Goal: Task Accomplishment & Management: Complete application form

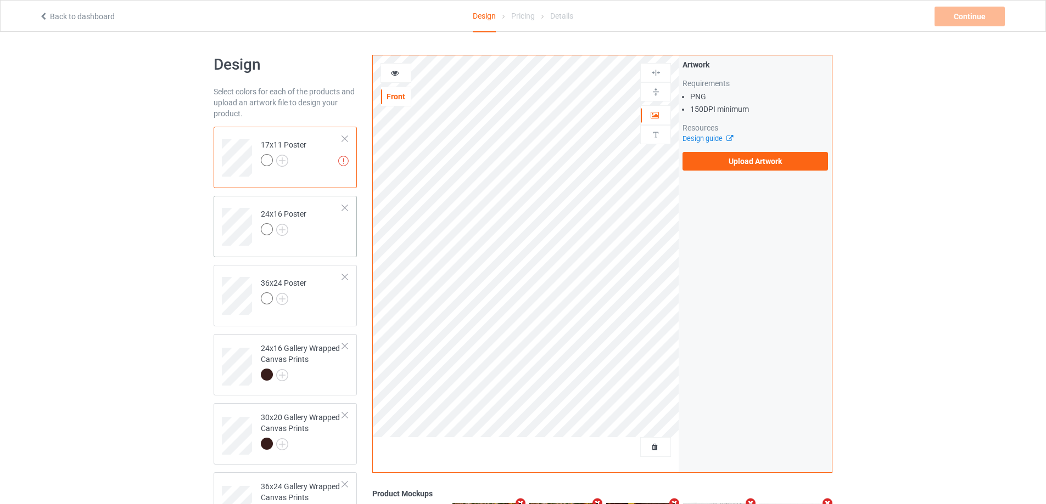
click at [315, 240] on td "24x16 Poster" at bounding box center [302, 223] width 94 height 46
click at [316, 302] on td "36x24 Poster" at bounding box center [302, 293] width 94 height 46
click at [318, 363] on div "24x16 Gallery Wrapped Canvas Prints" at bounding box center [302, 361] width 82 height 37
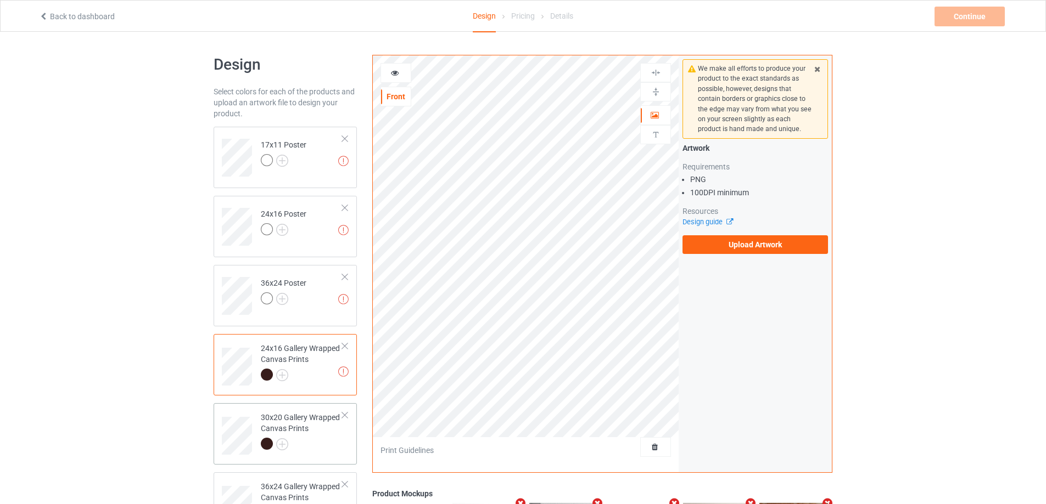
click at [315, 416] on div "30x20 Gallery Wrapped Canvas Prints" at bounding box center [302, 430] width 82 height 37
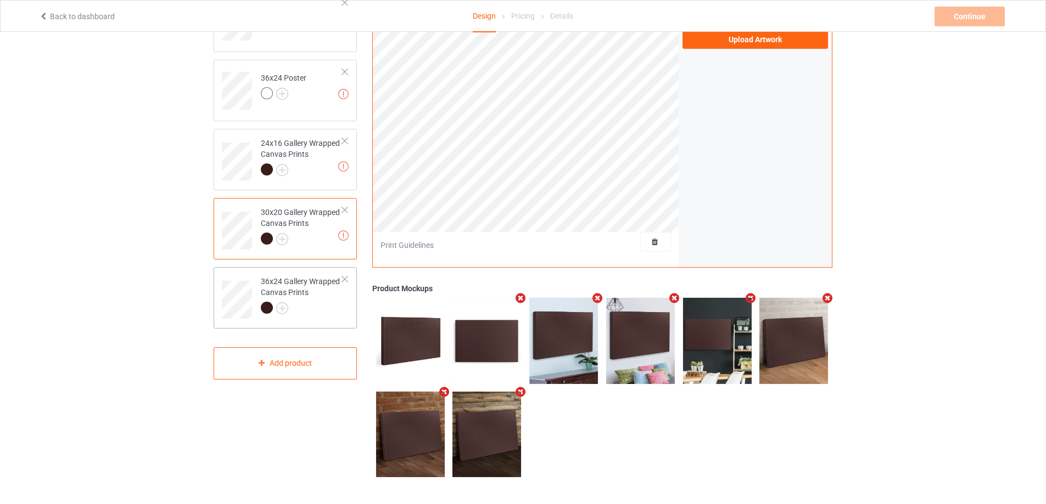
click at [308, 293] on div "36x24 Gallery Wrapped Canvas Prints" at bounding box center [302, 294] width 82 height 37
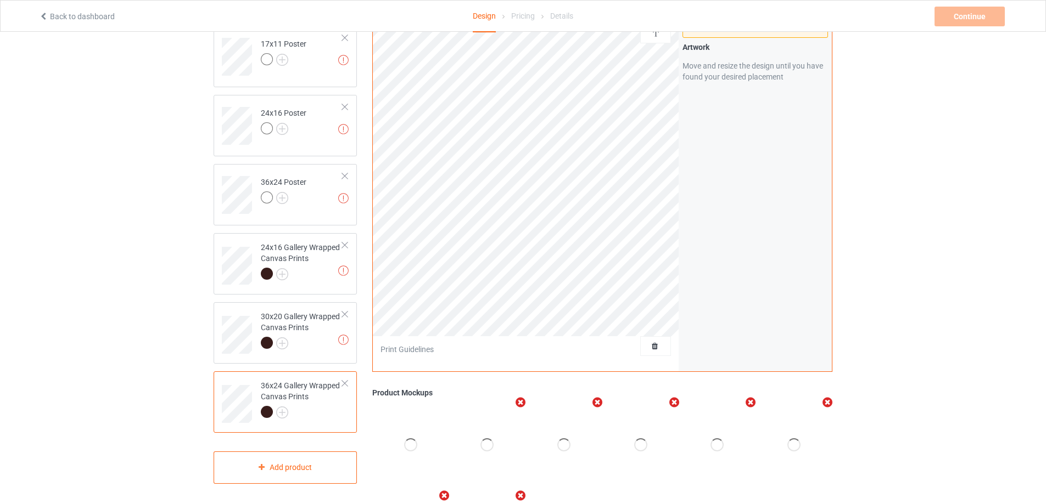
scroll to position [40, 0]
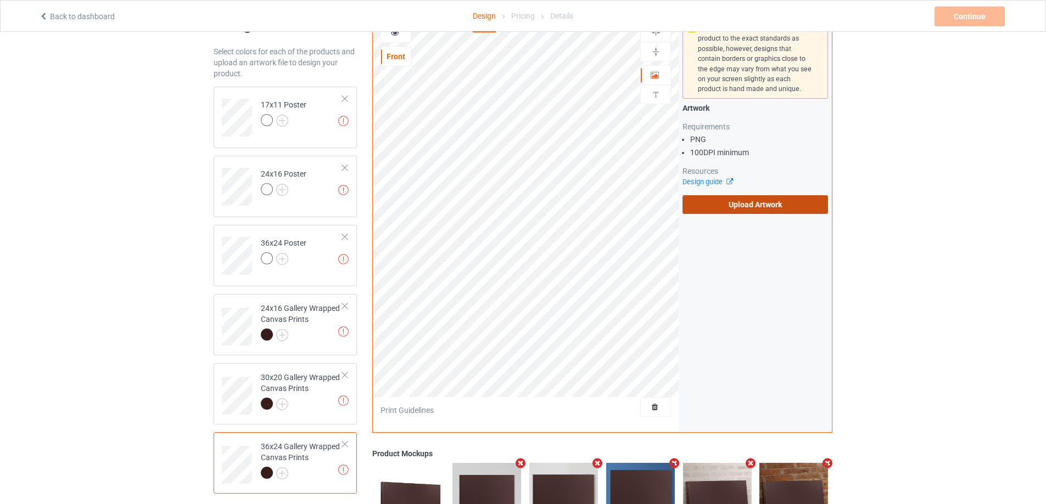
click at [725, 203] on label "Upload Artwork" at bounding box center [754, 204] width 145 height 19
click at [0, 0] on input "Upload Artwork" at bounding box center [0, 0] width 0 height 0
click at [763, 203] on label "Upload Artwork" at bounding box center [754, 204] width 145 height 19
click at [0, 0] on input "Upload Artwork" at bounding box center [0, 0] width 0 height 0
click at [770, 210] on label "Upload Artwork" at bounding box center [754, 204] width 145 height 19
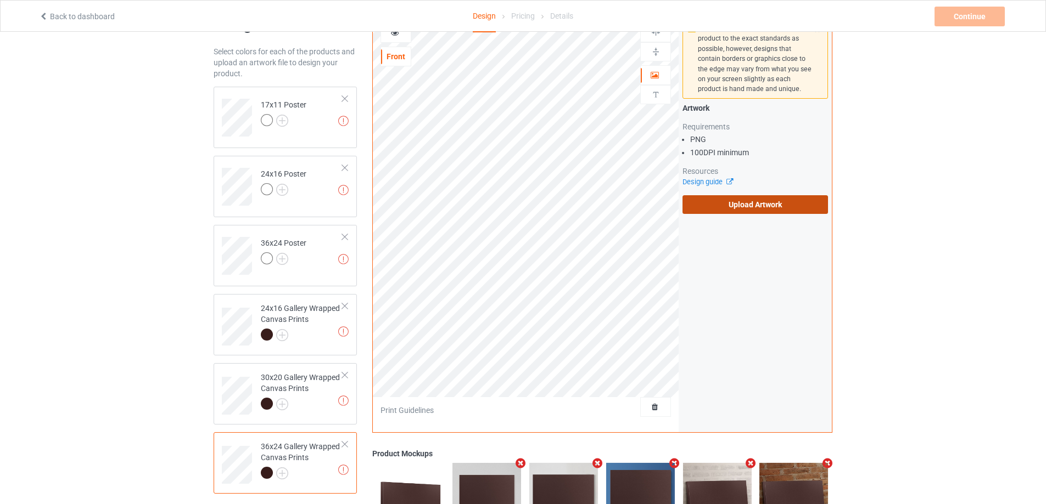
click at [0, 0] on input "Upload Artwork" at bounding box center [0, 0] width 0 height 0
click at [738, 210] on label "Upload Artwork" at bounding box center [754, 204] width 145 height 19
click at [0, 0] on input "Upload Artwork" at bounding box center [0, 0] width 0 height 0
click at [756, 208] on label "Upload Artwork" at bounding box center [754, 204] width 145 height 19
click at [0, 0] on input "Upload Artwork" at bounding box center [0, 0] width 0 height 0
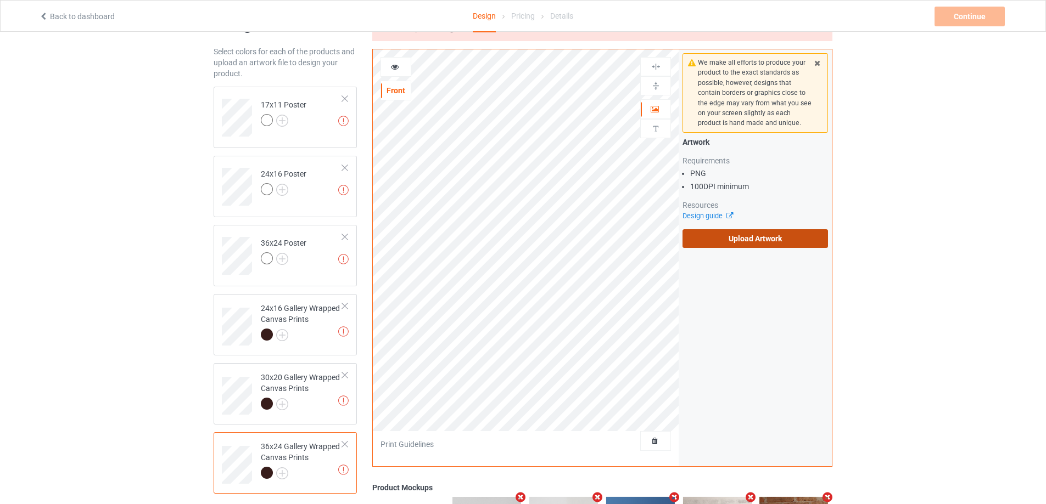
click at [742, 236] on label "Upload Artwork" at bounding box center [754, 238] width 145 height 19
click at [0, 0] on input "Upload Artwork" at bounding box center [0, 0] width 0 height 0
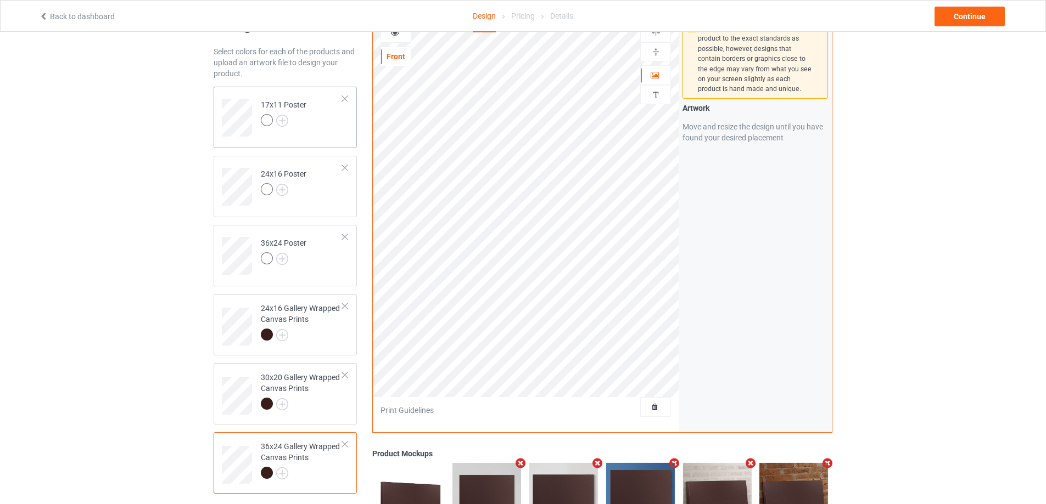
click at [304, 115] on div at bounding box center [284, 121] width 46 height 15
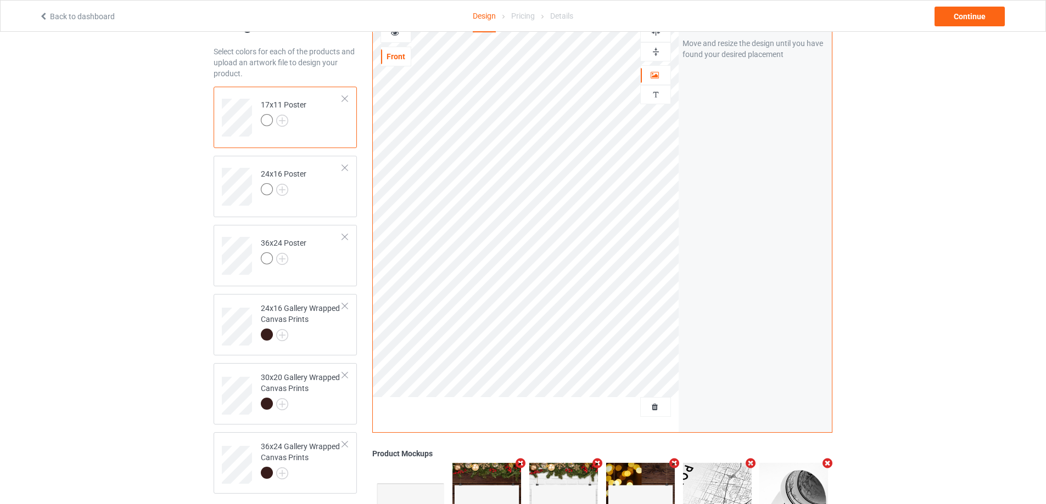
click at [655, 52] on img at bounding box center [655, 52] width 10 height 10
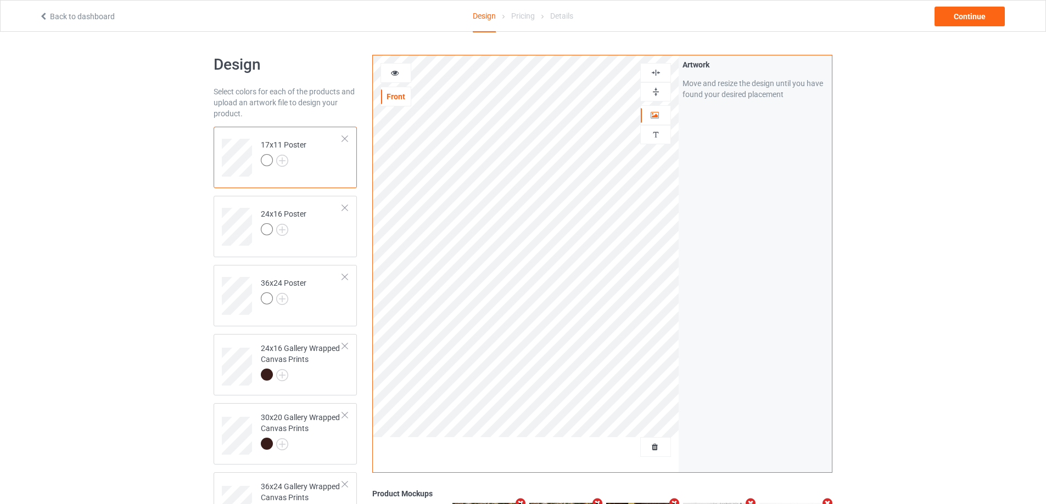
click at [656, 71] on img at bounding box center [655, 73] width 10 height 10
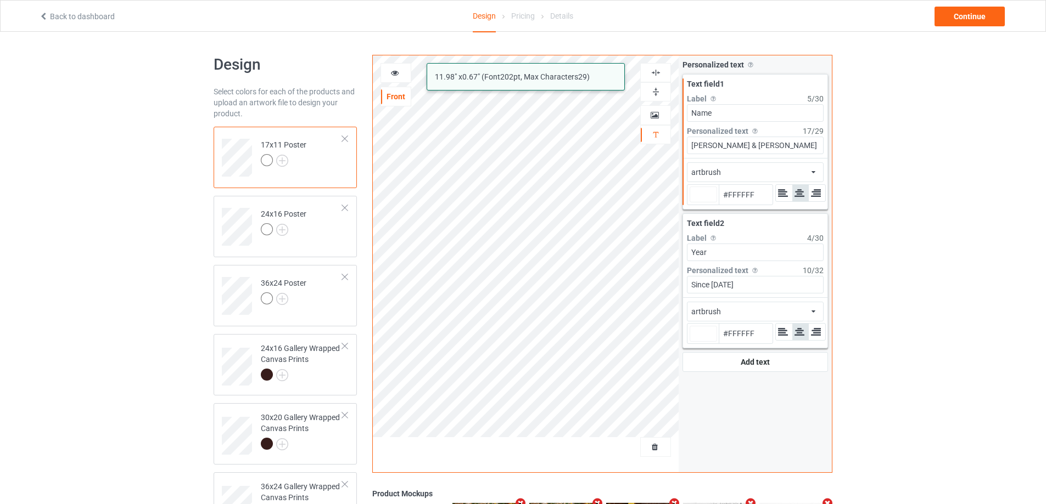
type input "#ffffff"
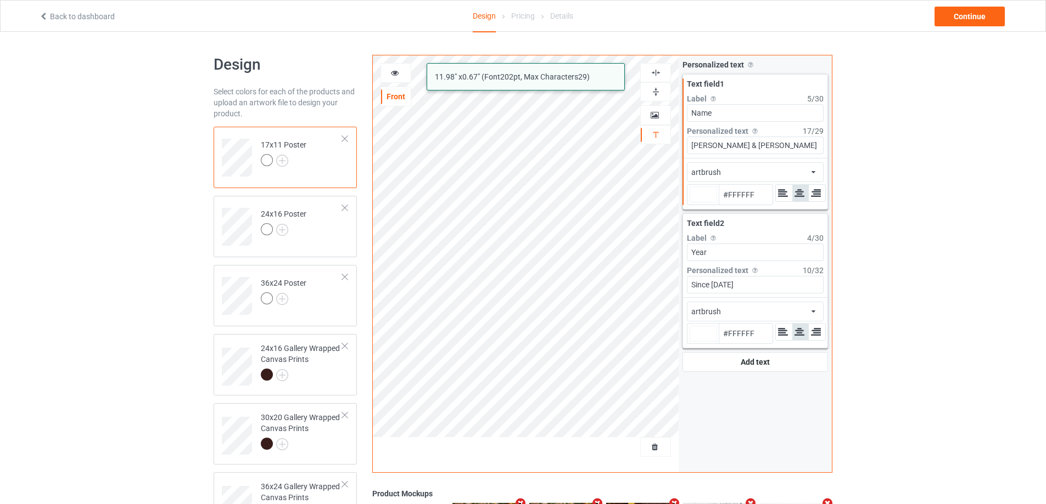
type input "#ffffff"
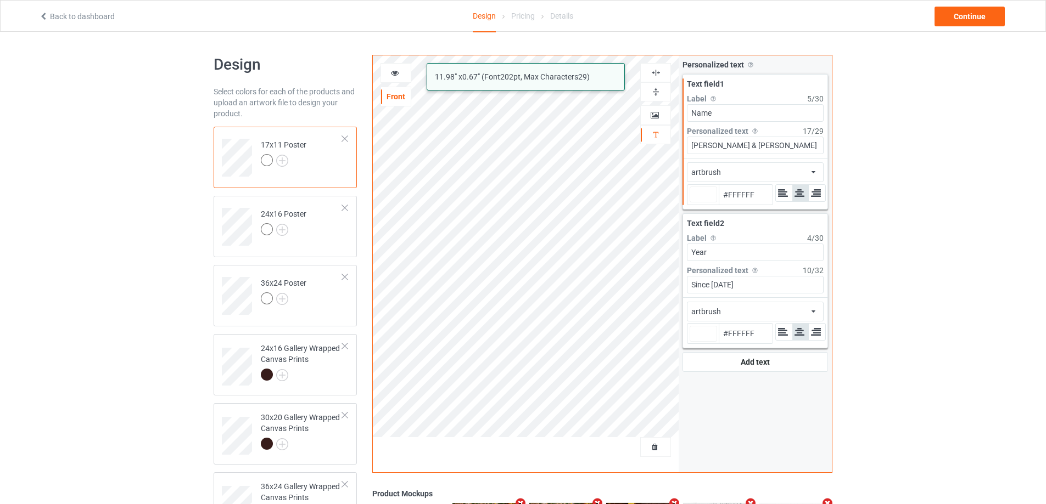
type input "#ffffff"
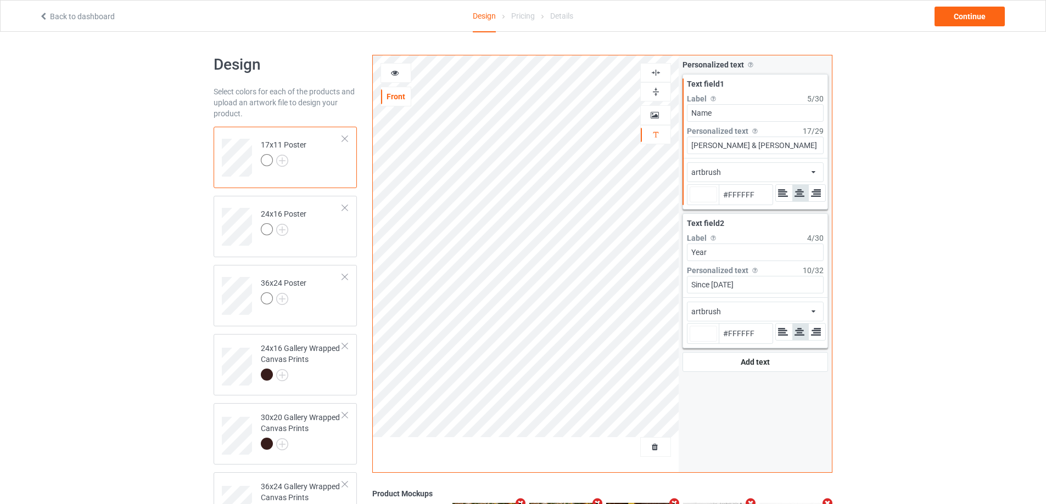
type input "#ffffff"
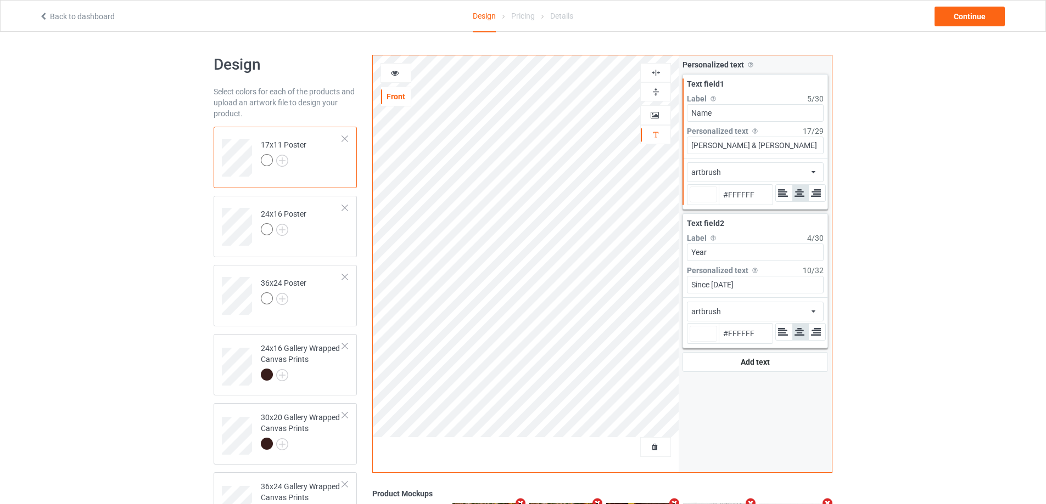
type input "#ffffff"
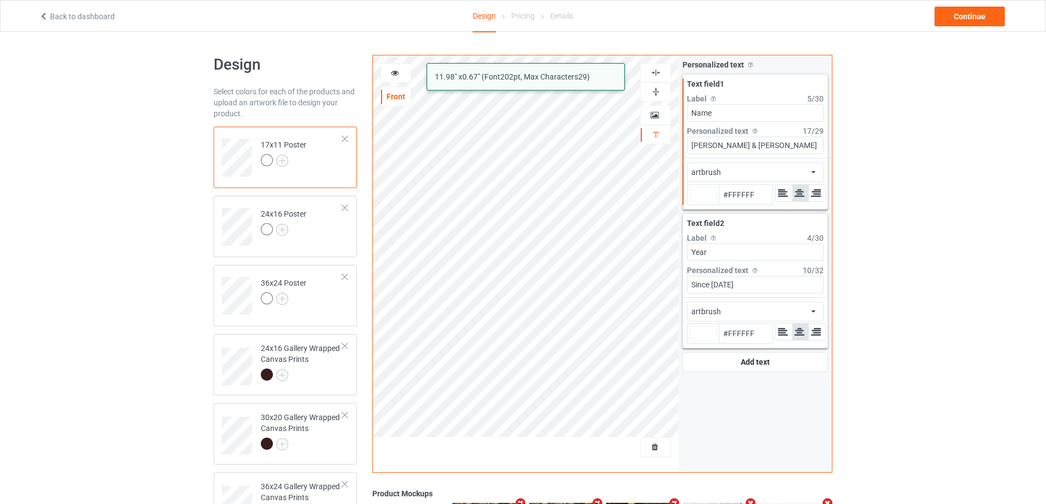
type input "#ffffff"
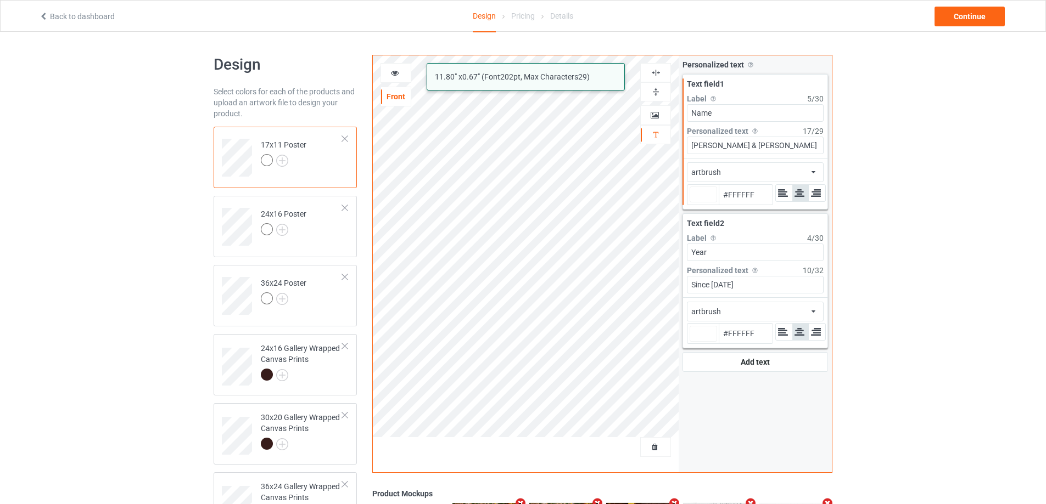
type input "#ffffff"
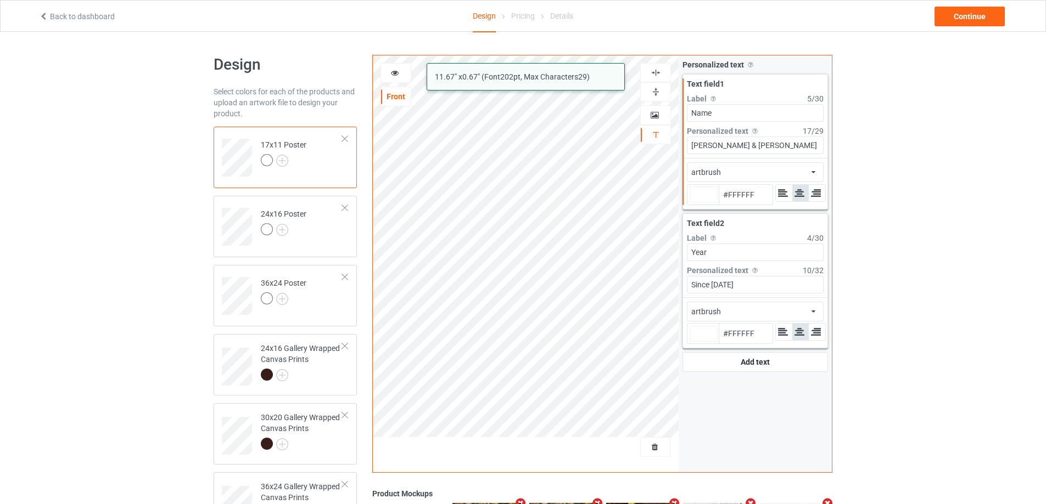
type input "#ffffff"
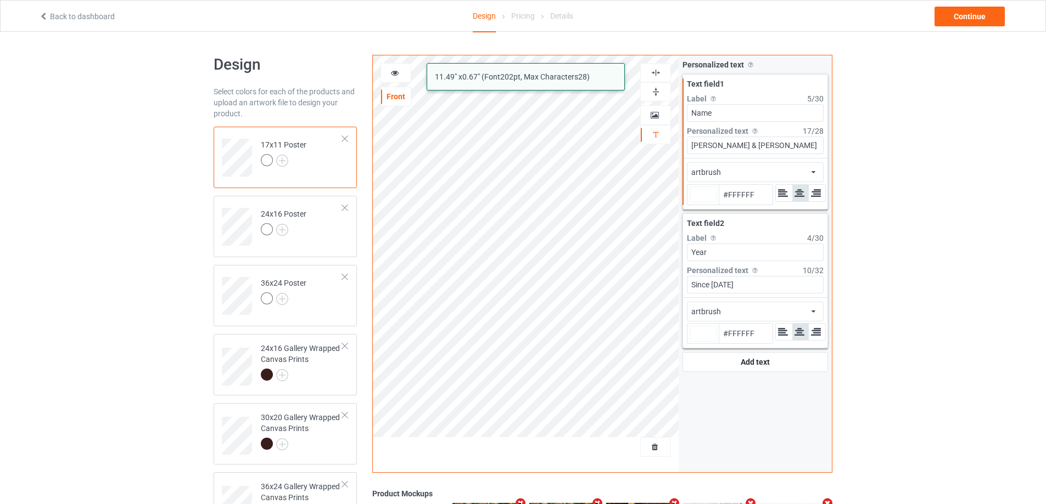
type input "#ffffff"
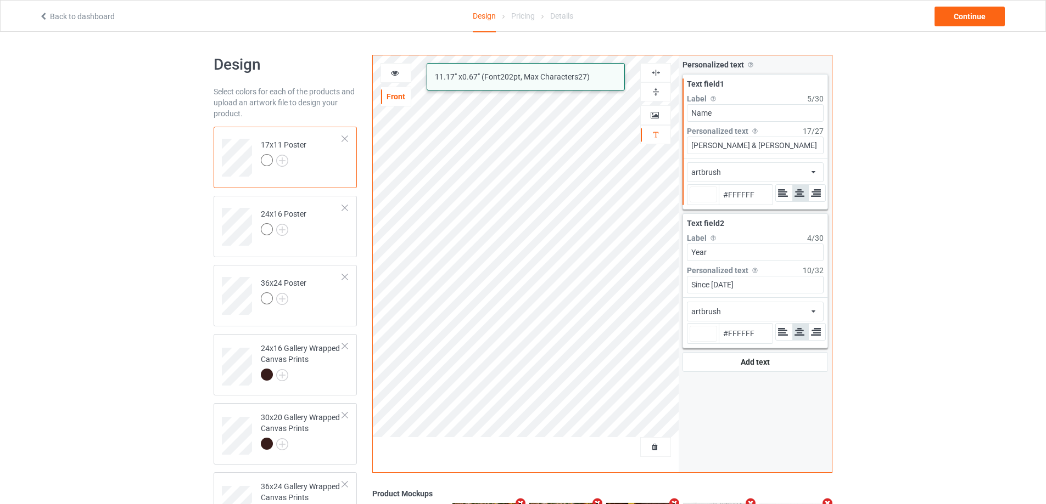
type input "#ffffff"
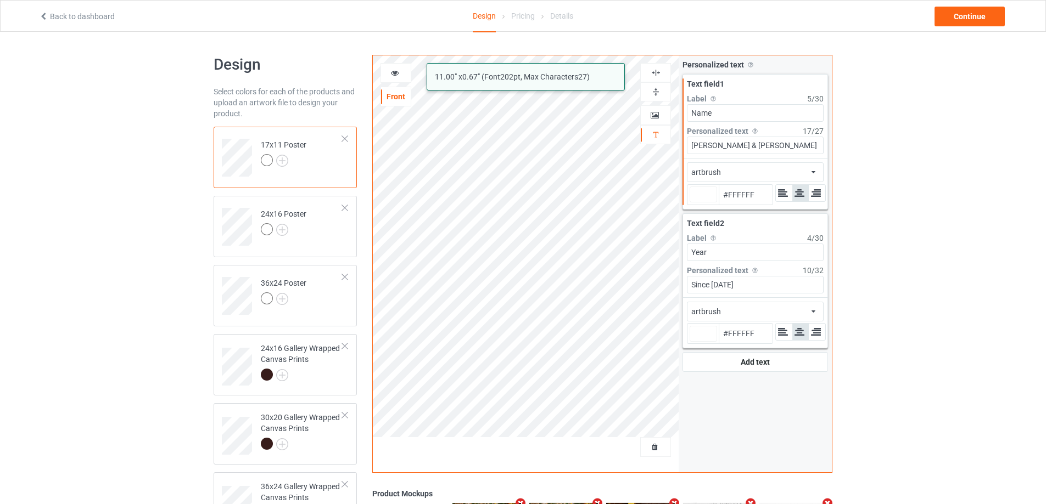
type input "#ffffff"
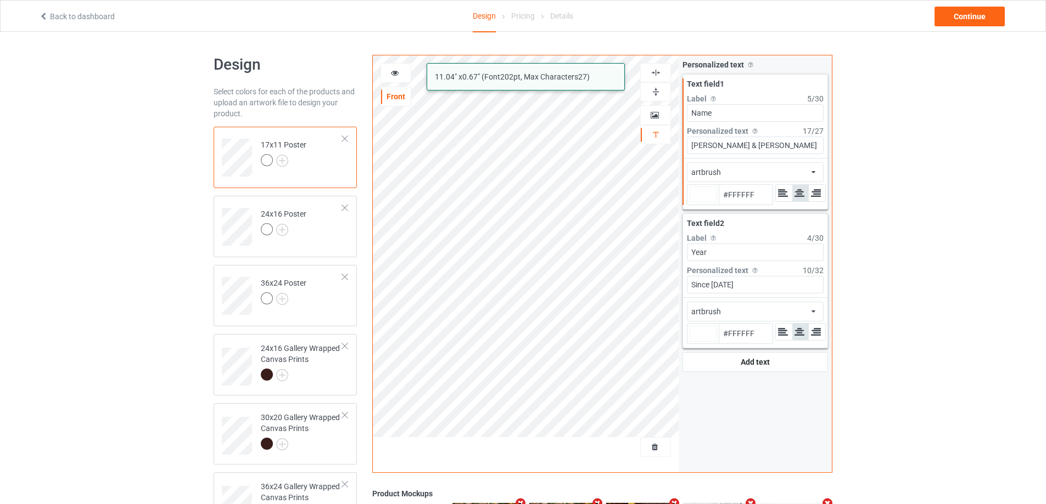
type input "#ffffff"
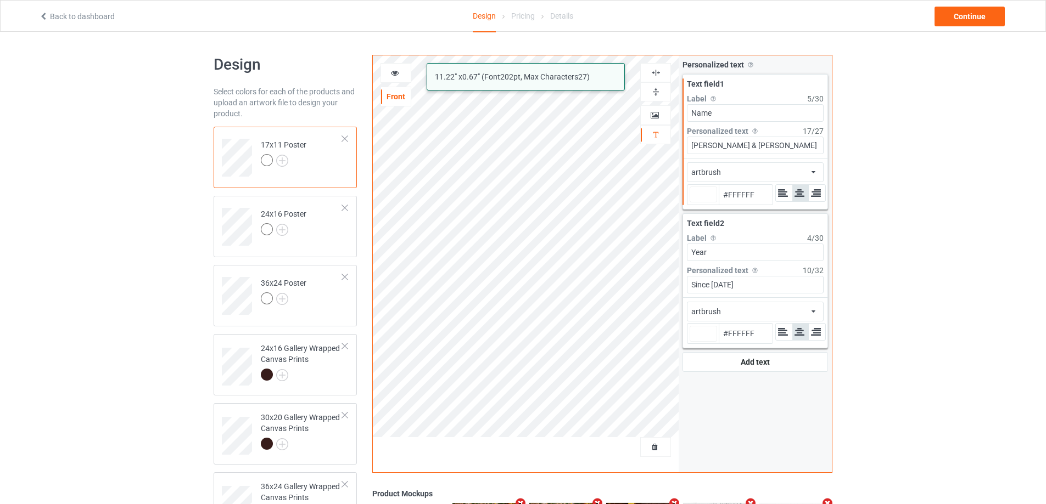
type input "#ffffff"
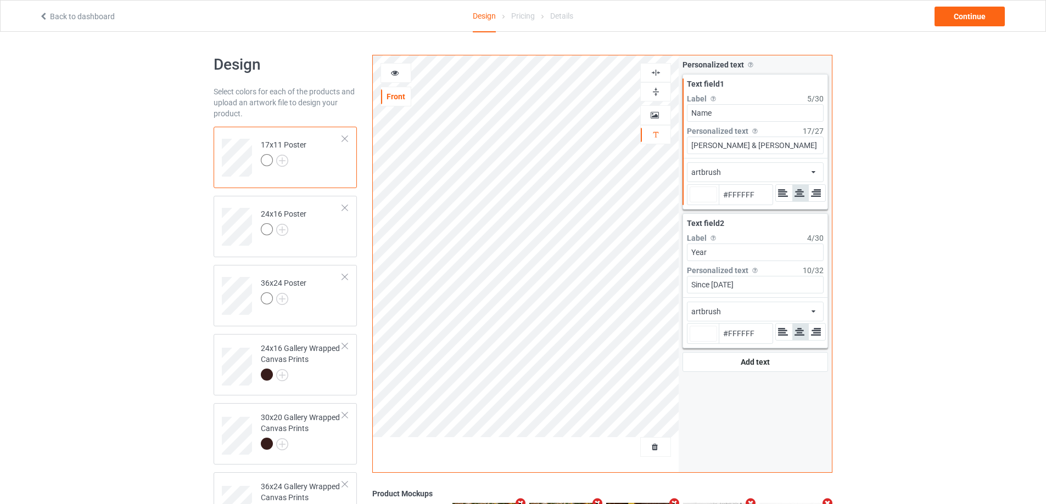
type input "#ffffff"
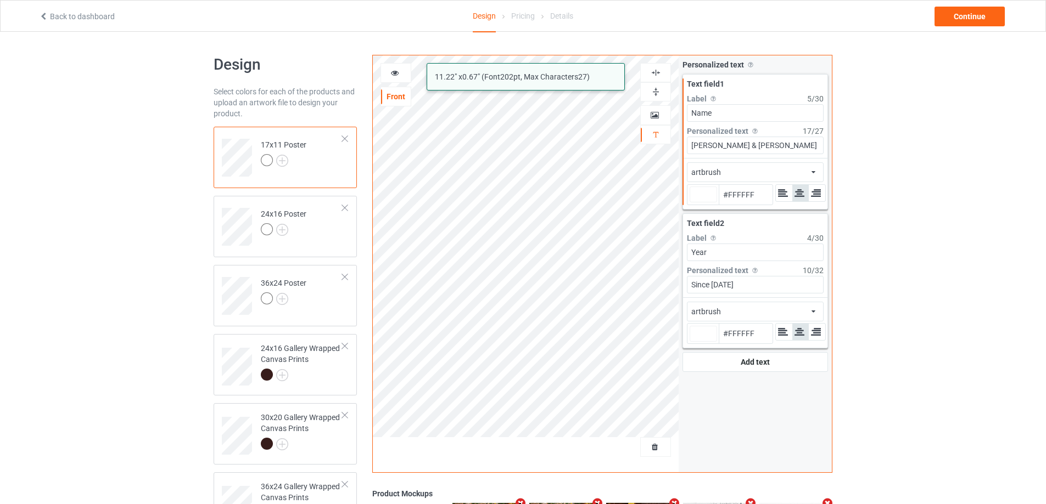
type input "#ffffff"
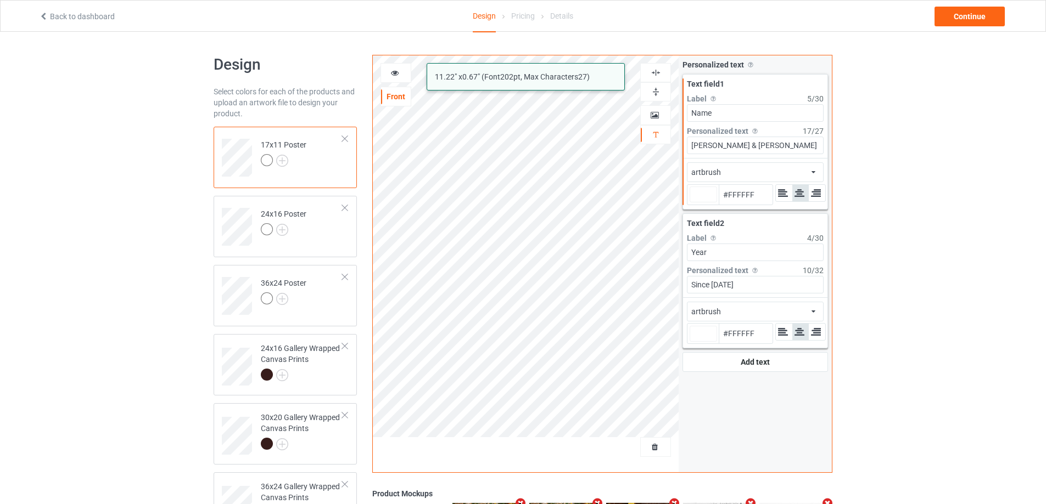
type input "#ffffff"
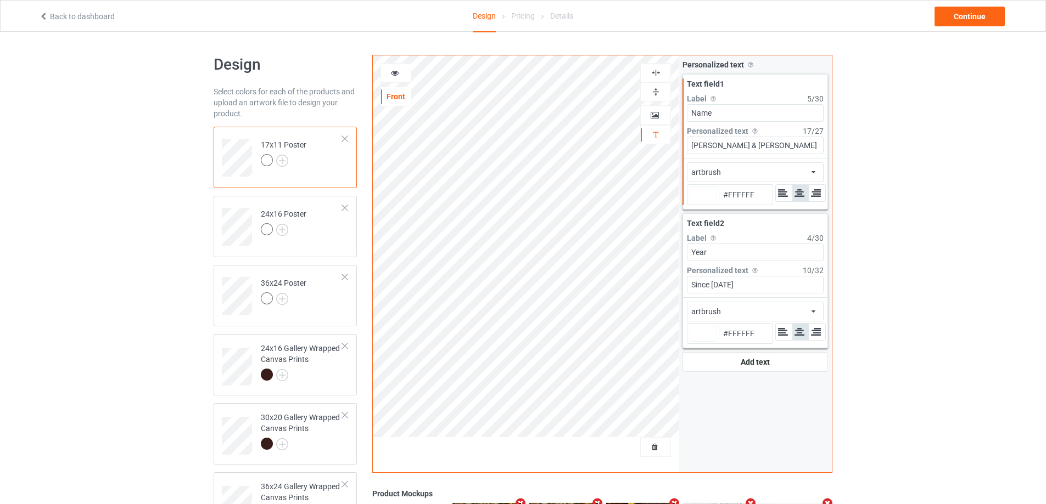
type input "#ffffff"
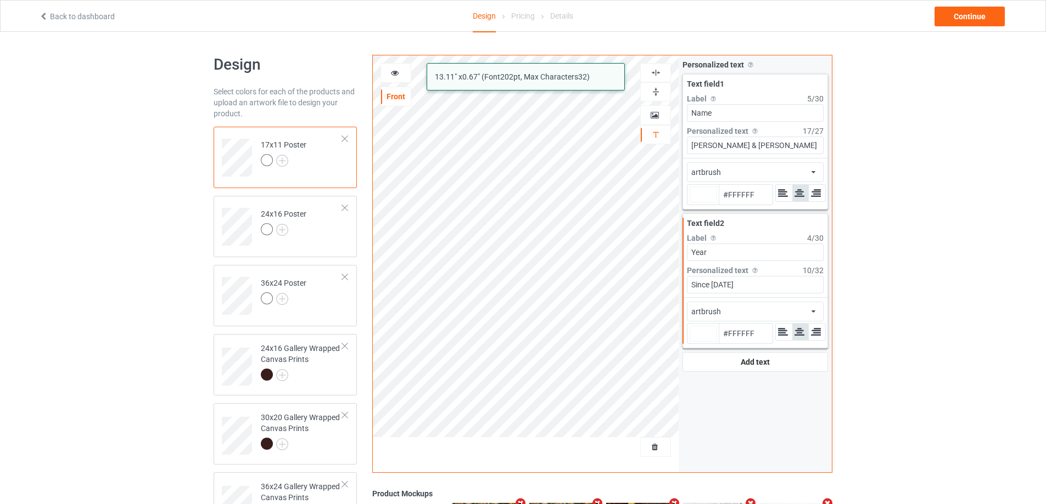
type input "#ffffff"
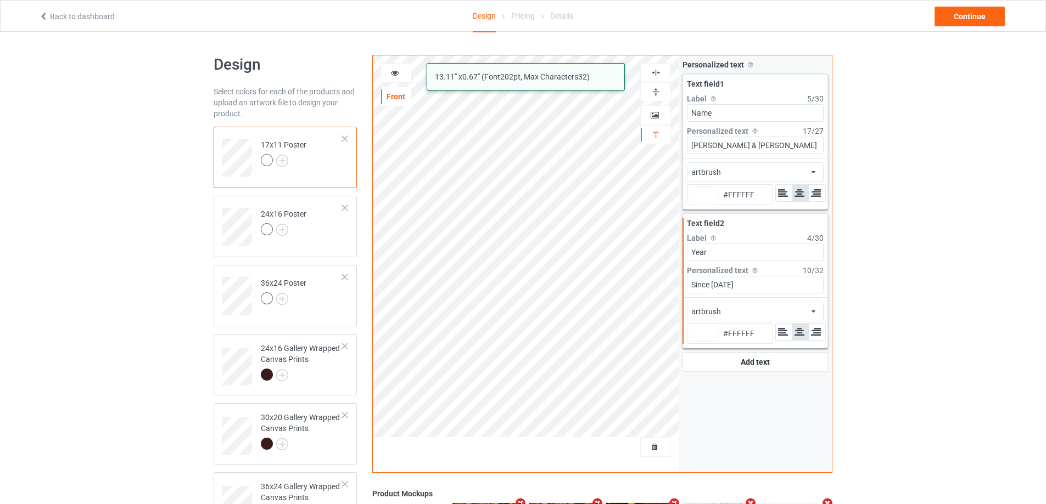
type input "#ffffff"
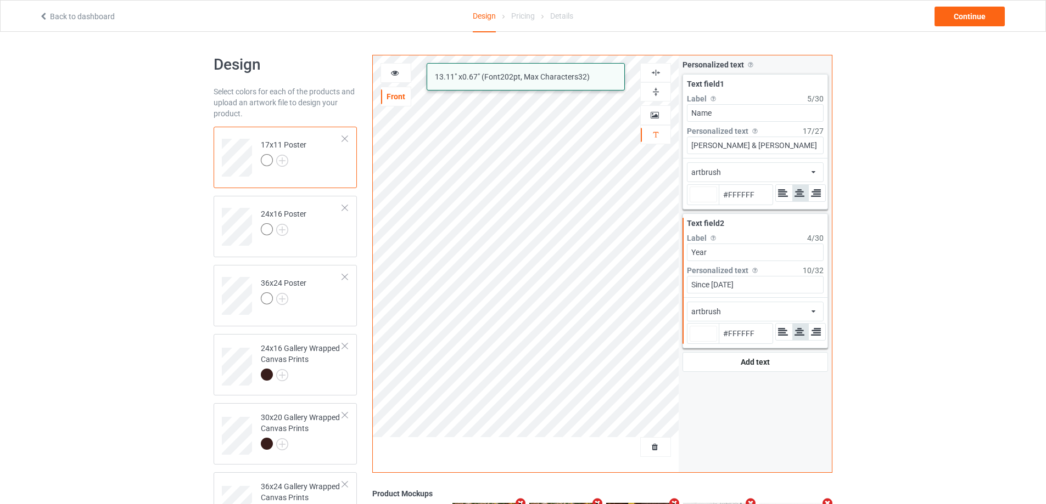
type input "#ffffff"
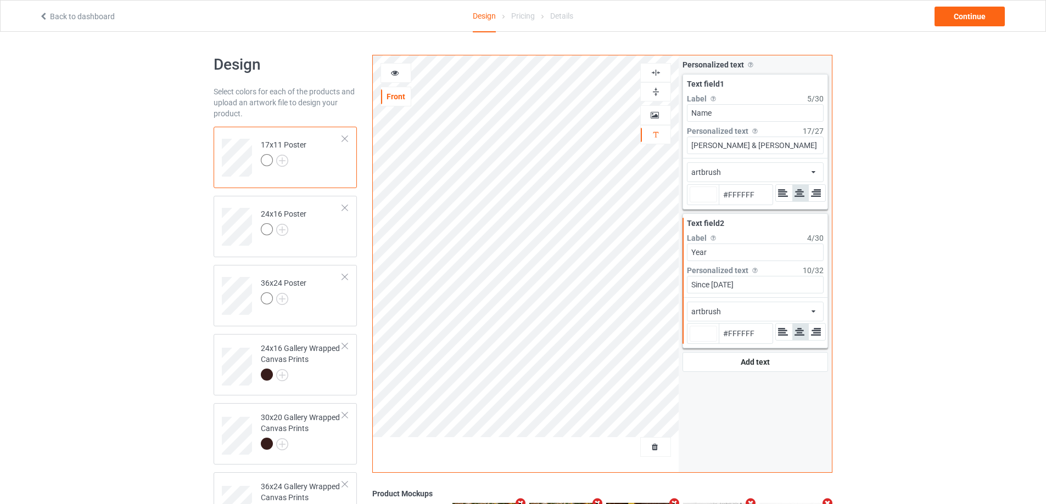
type input "#ffffff"
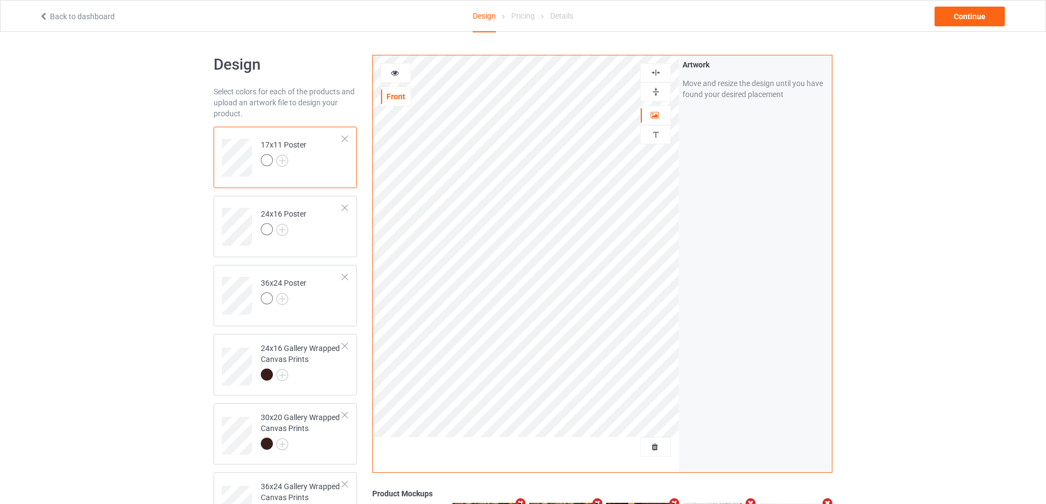
click at [392, 69] on icon at bounding box center [394, 72] width 9 height 8
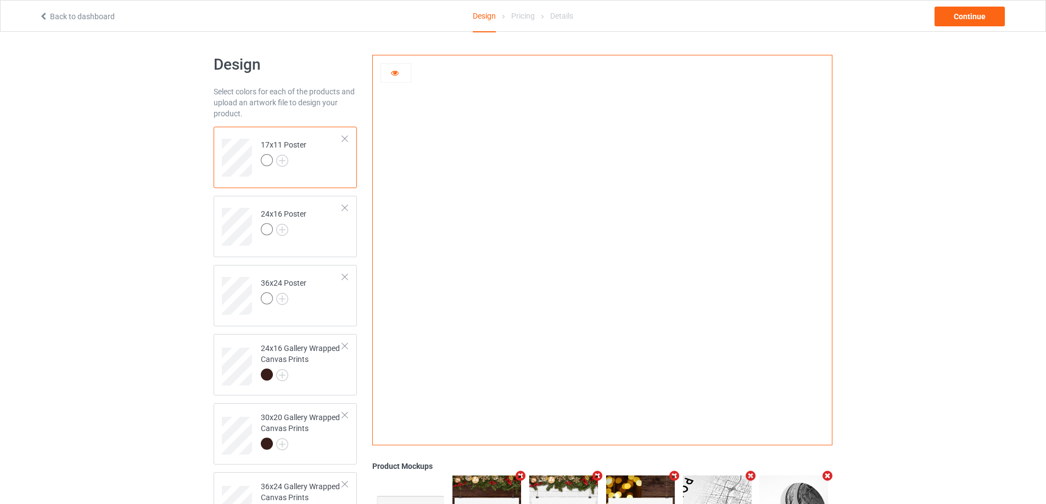
click at [395, 71] on icon at bounding box center [394, 72] width 9 height 8
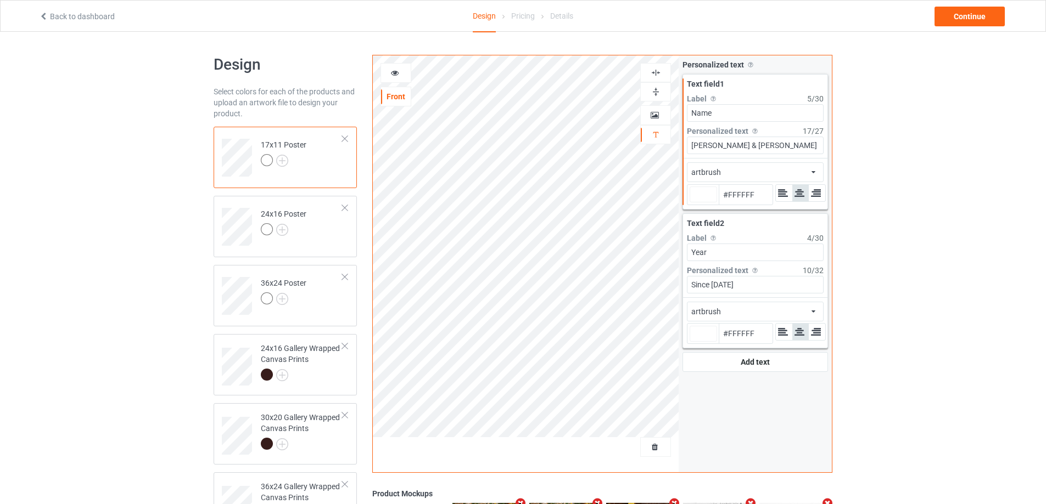
type input "#ffffff"
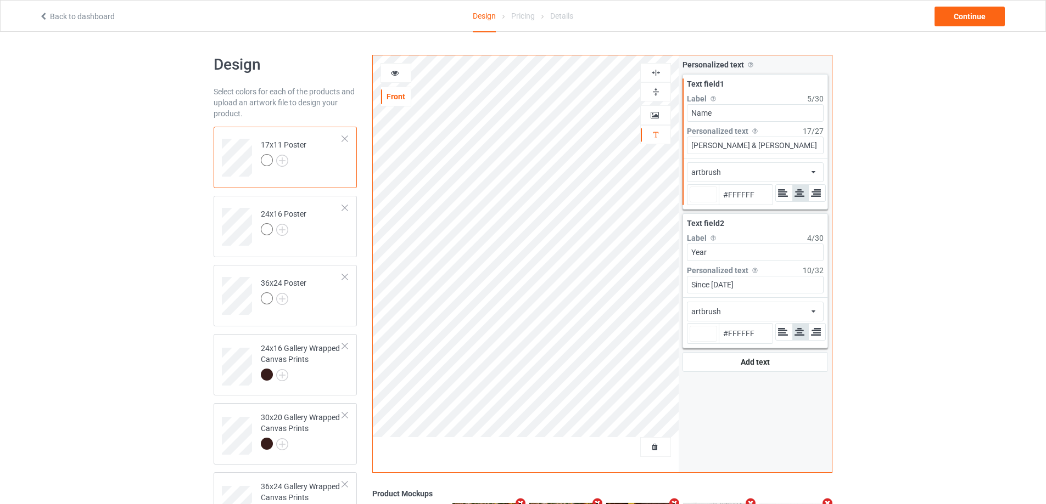
type input "#ffffff"
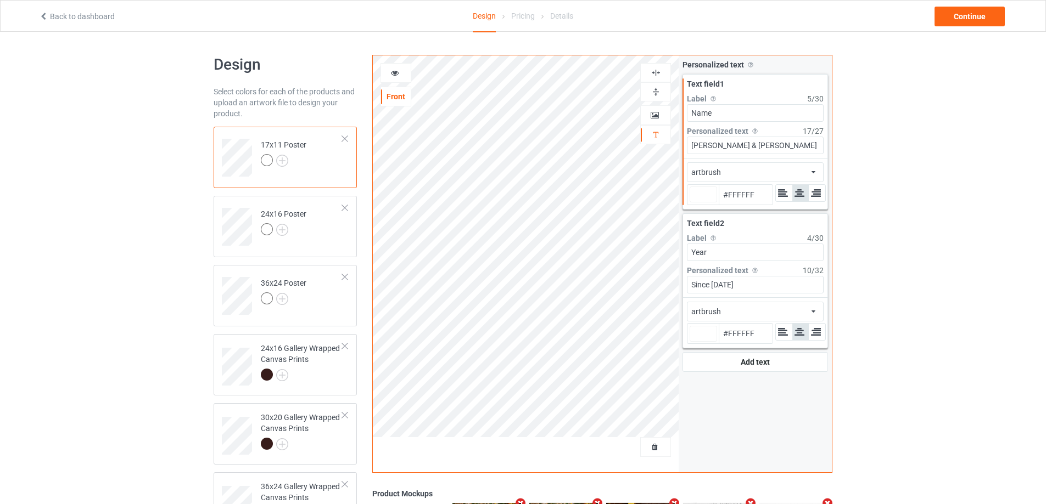
type input "#ffffff"
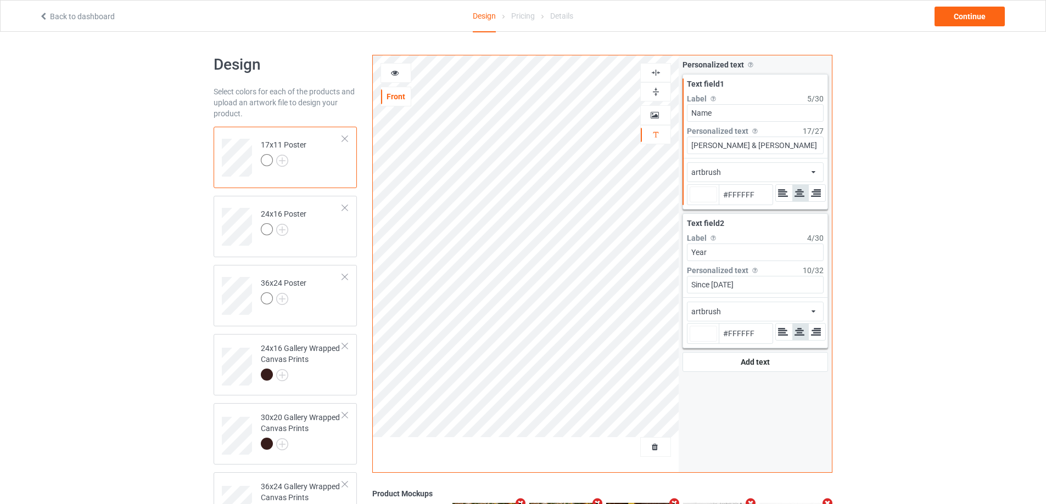
type input "#ffffff"
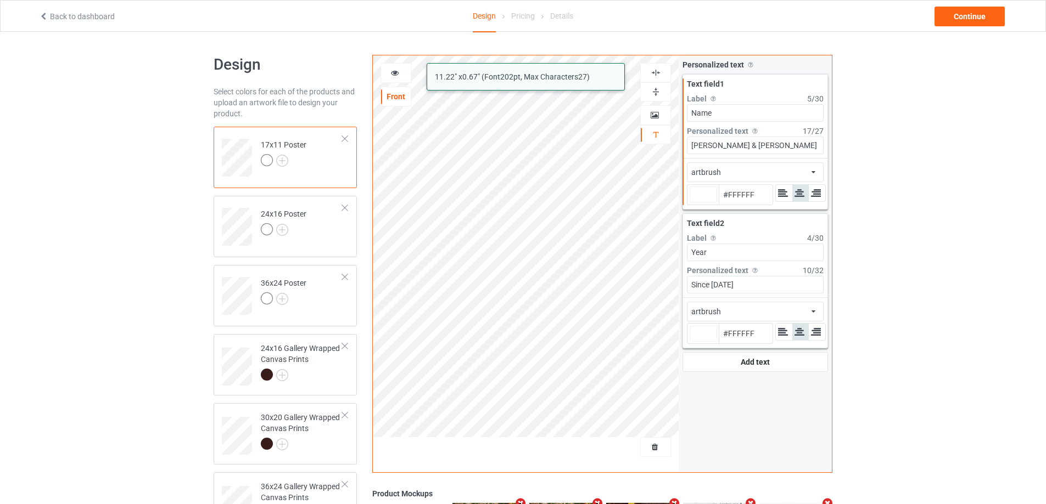
type input "#ffffff"
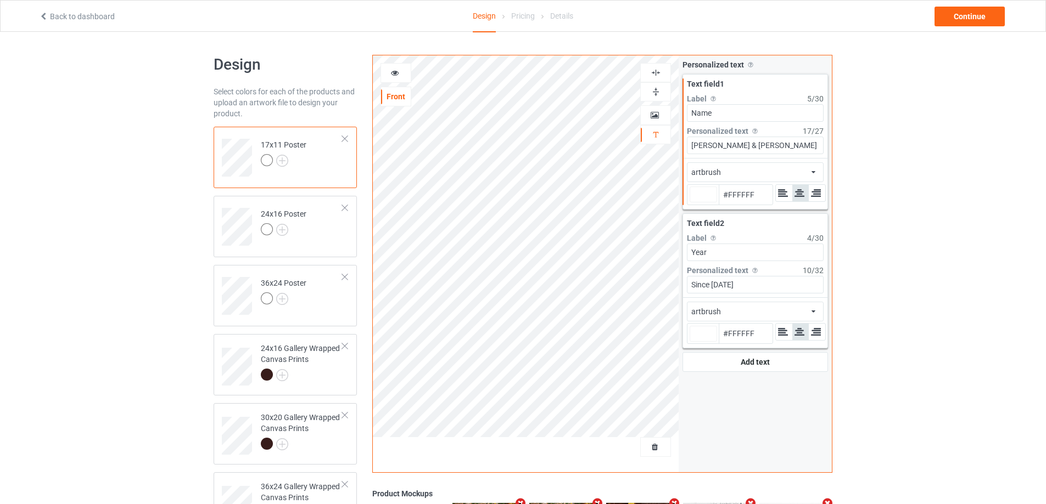
type input "#ffffff"
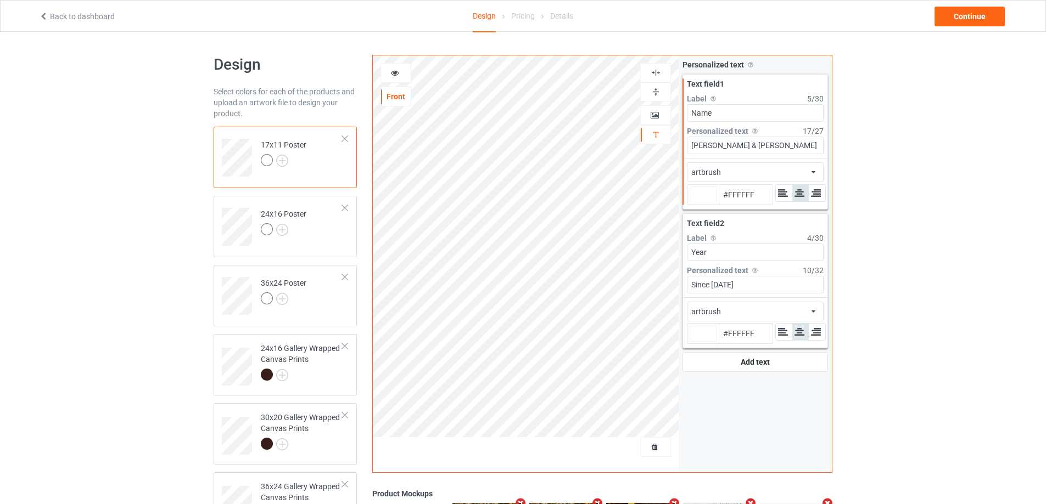
type input "#ffffff"
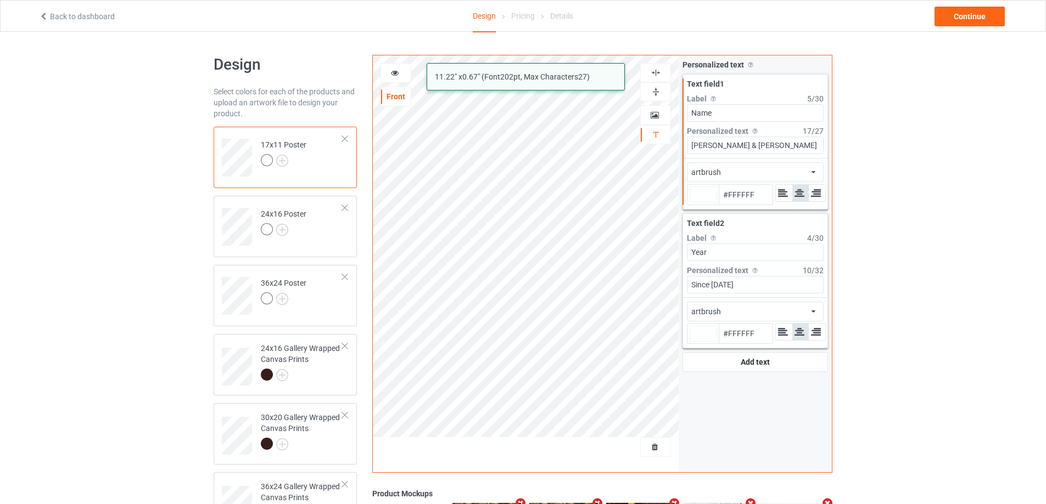
type input "#ffffff"
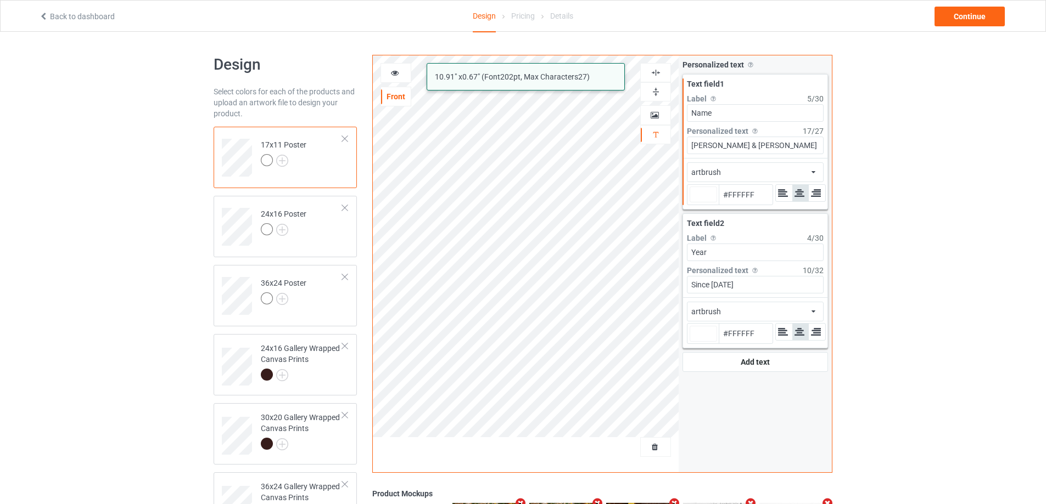
type input "#ffffff"
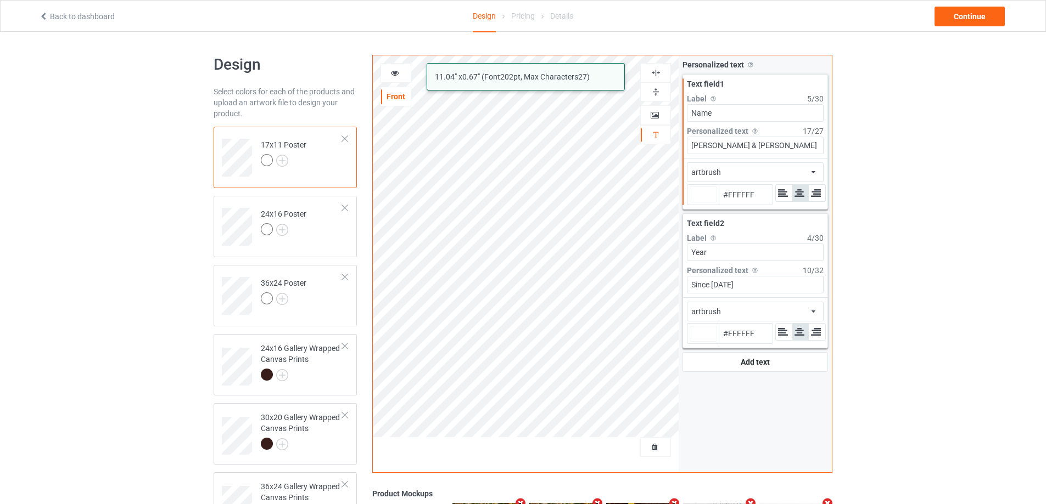
type input "#ffffff"
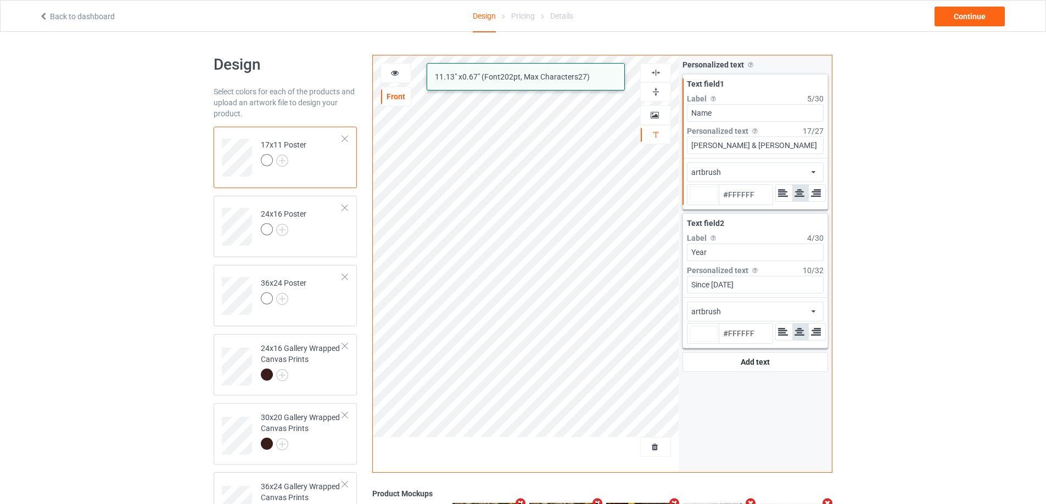
type input "#ffffff"
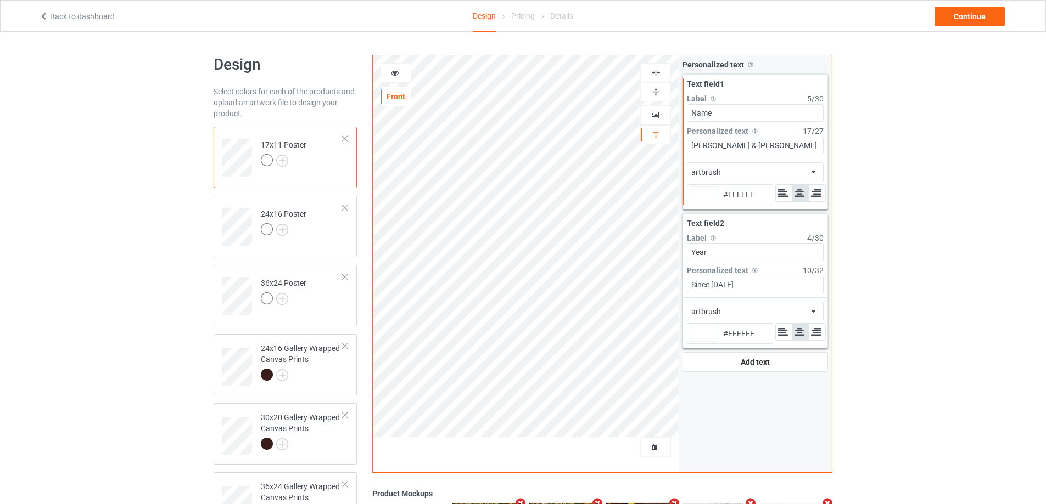
type input "#ffffff"
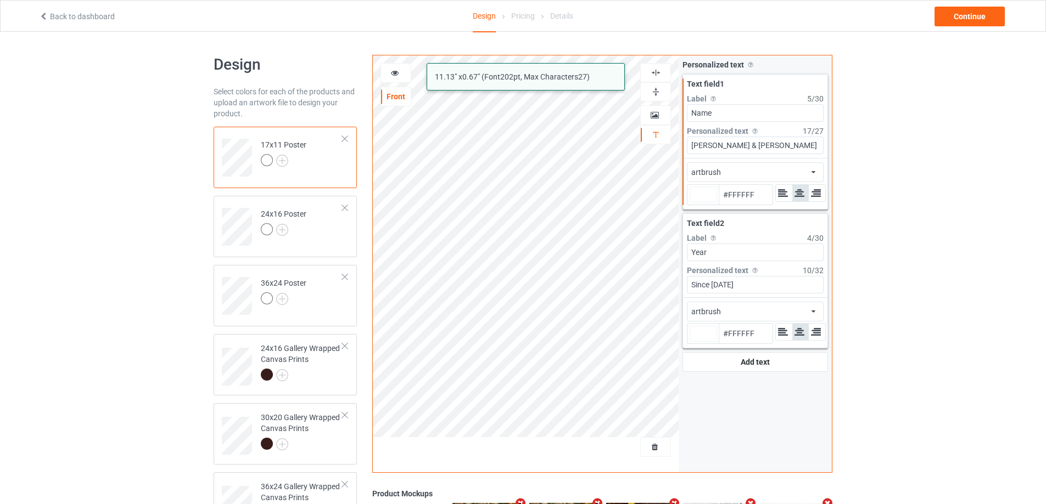
type input "#ffffff"
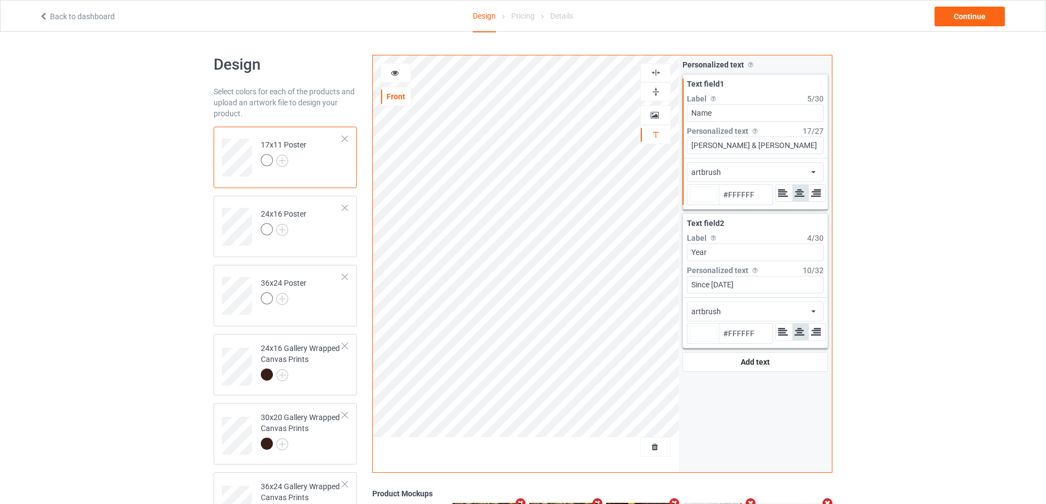
type input "#ffffff"
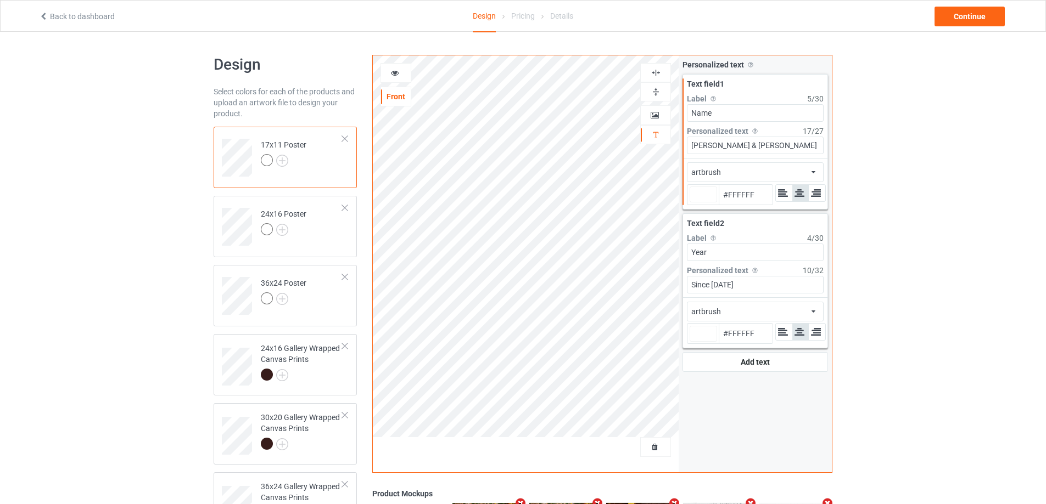
type input "#ffffff"
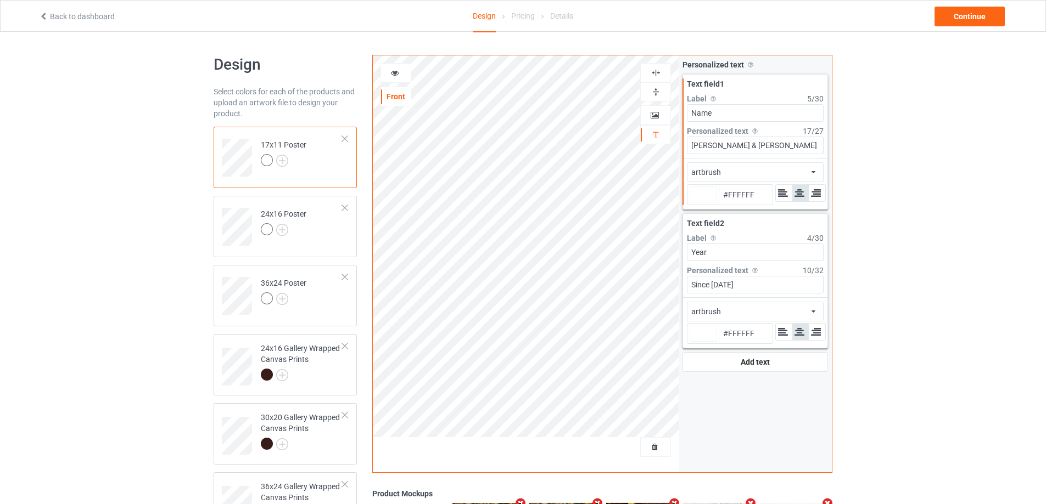
type input "#ffffff"
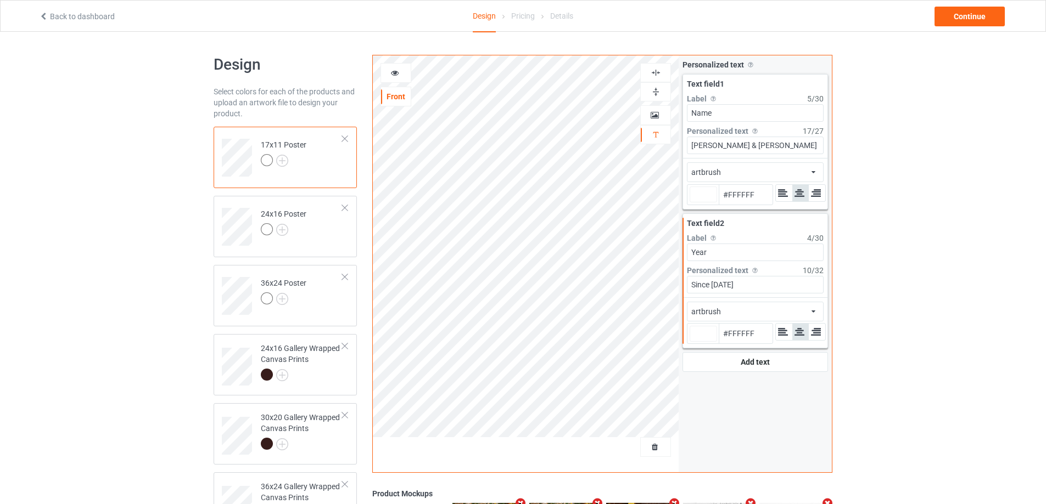
type input "#ffffff"
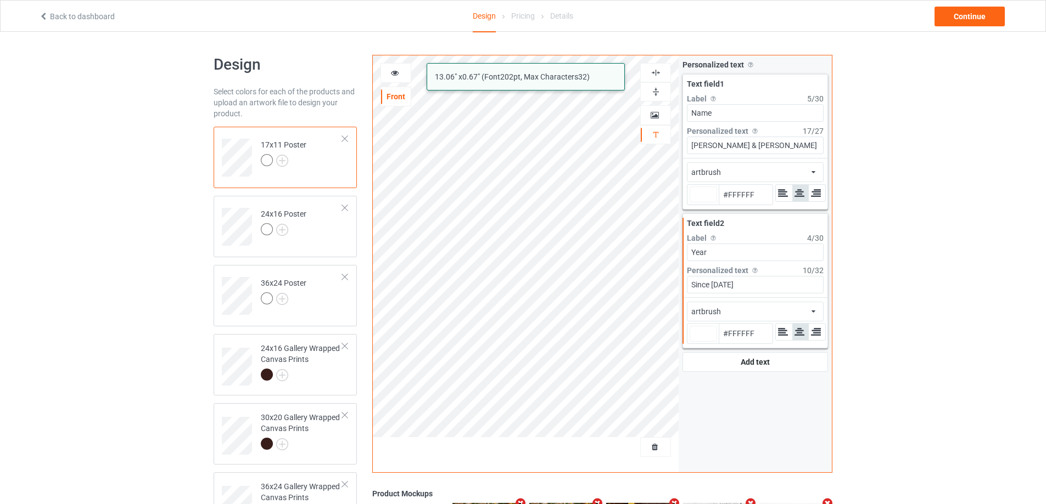
type input "#ffffff"
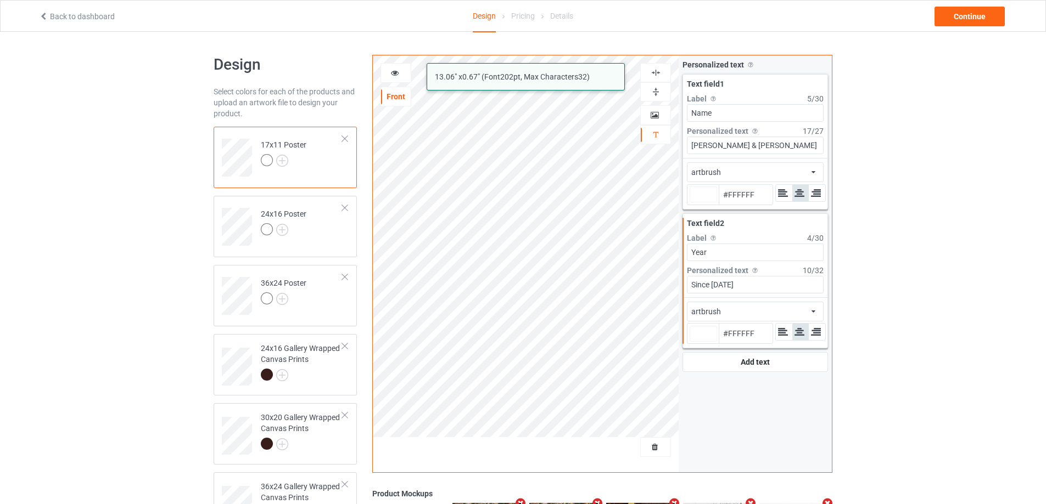
type input "#ffffff"
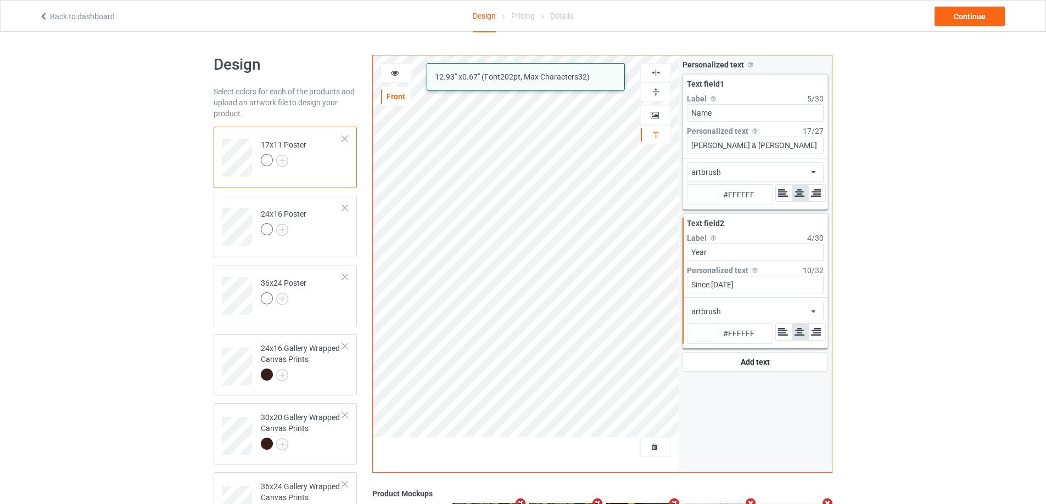
type input "#ffffff"
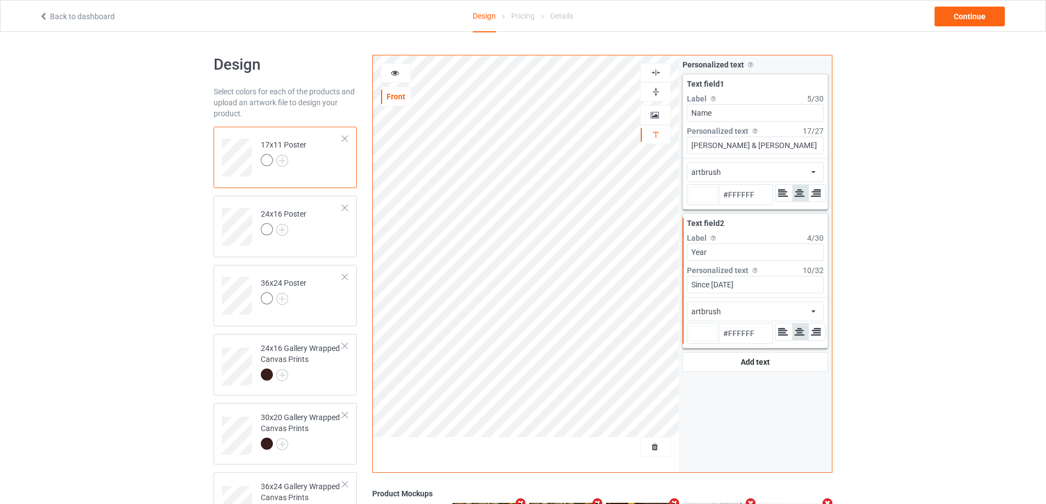
type input "#ffffff"
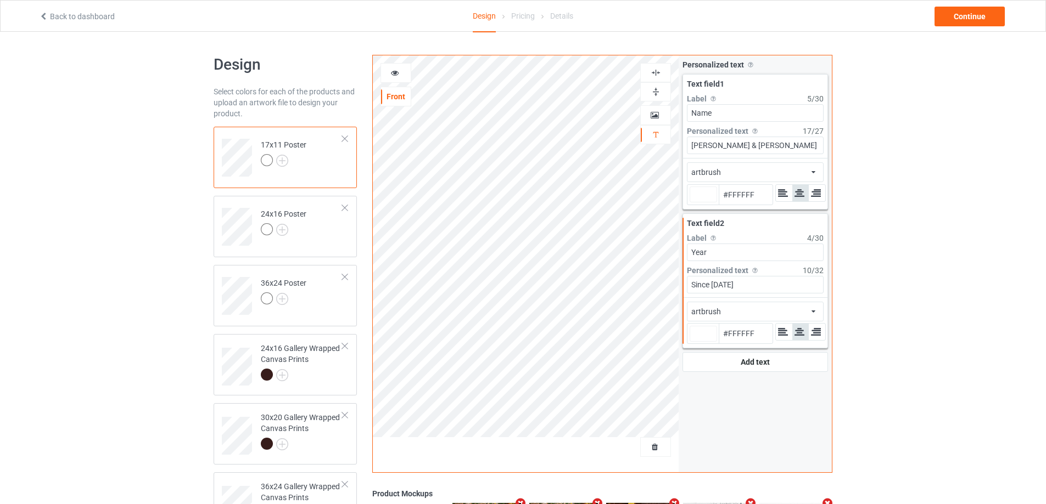
type input "#ffffff"
click at [324, 233] on td "24x16 Poster" at bounding box center [302, 223] width 94 height 46
type input "#ffffff"
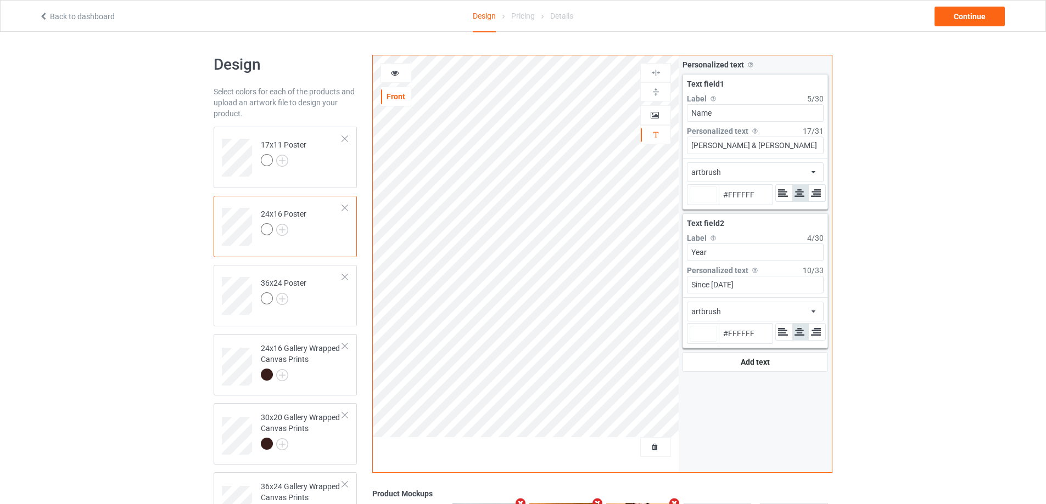
type input "#ffffff"
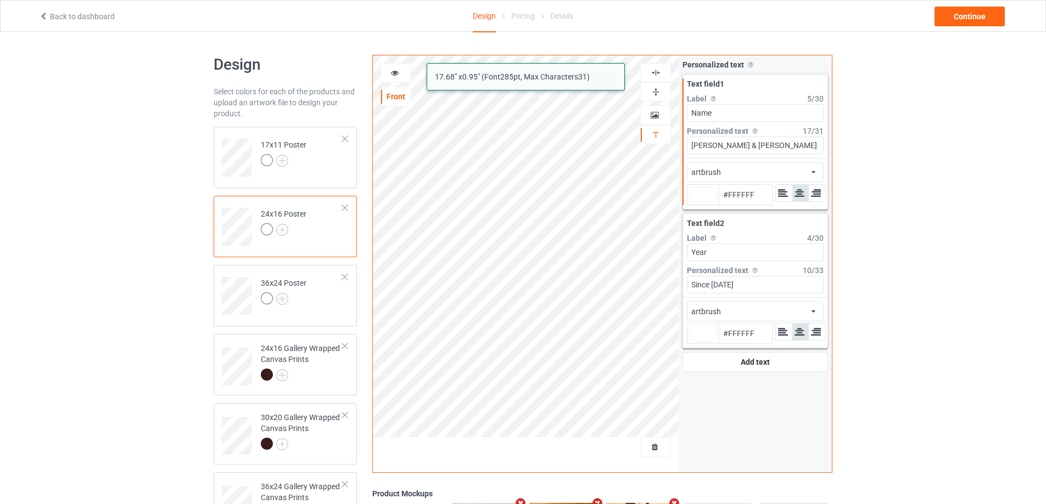
type input "#ffffff"
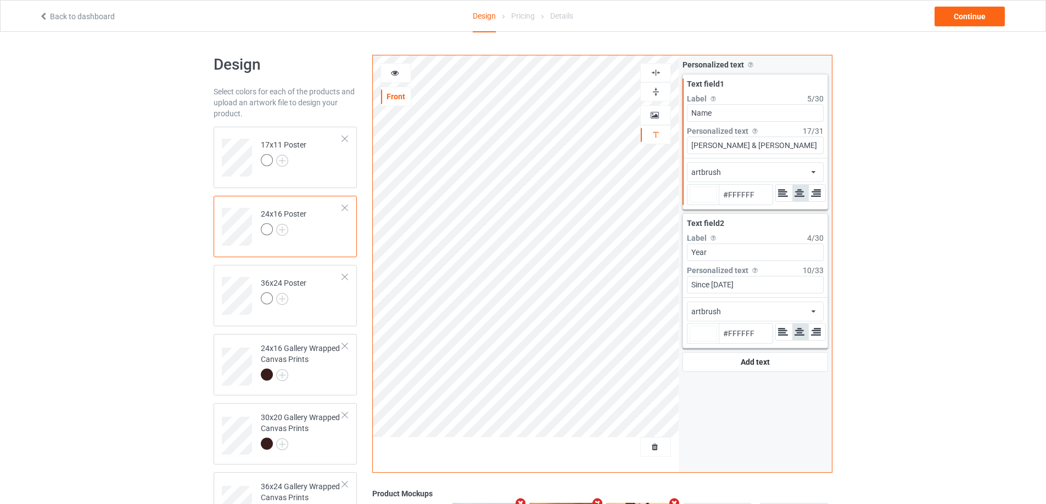
type input "#ffffff"
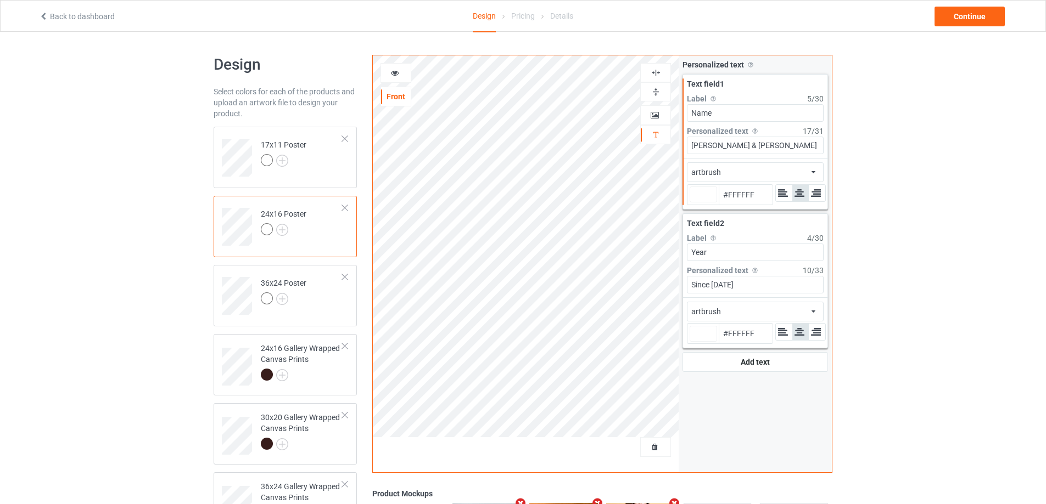
type input "#ffffff"
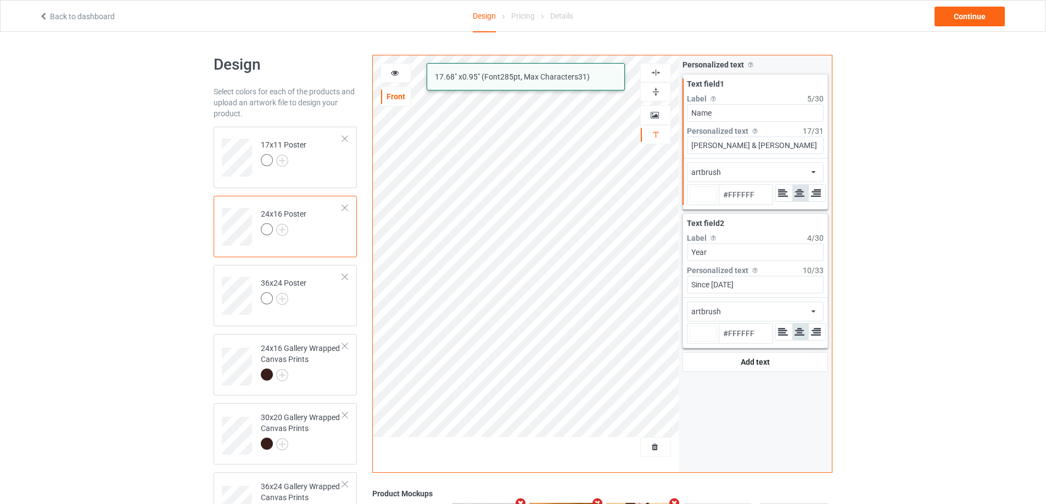
type input "#ffffff"
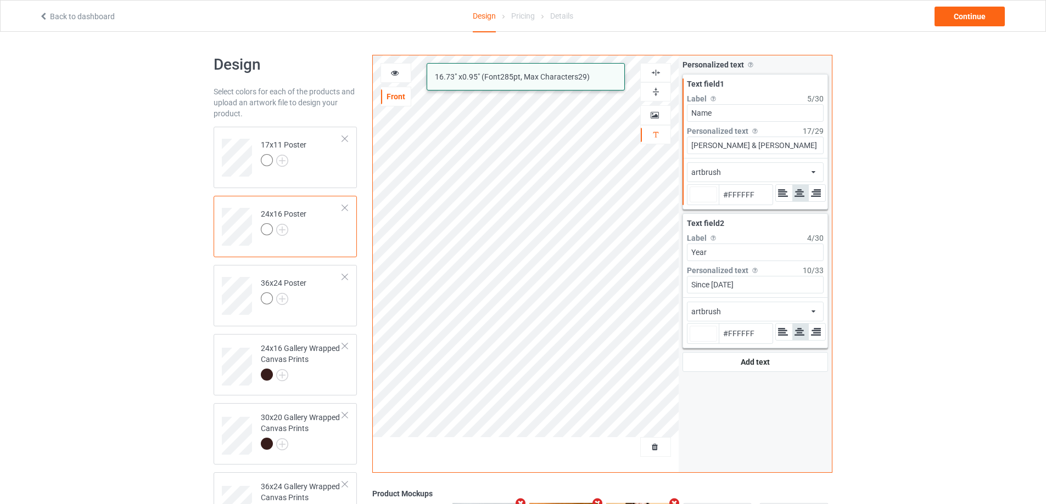
type input "#ffffff"
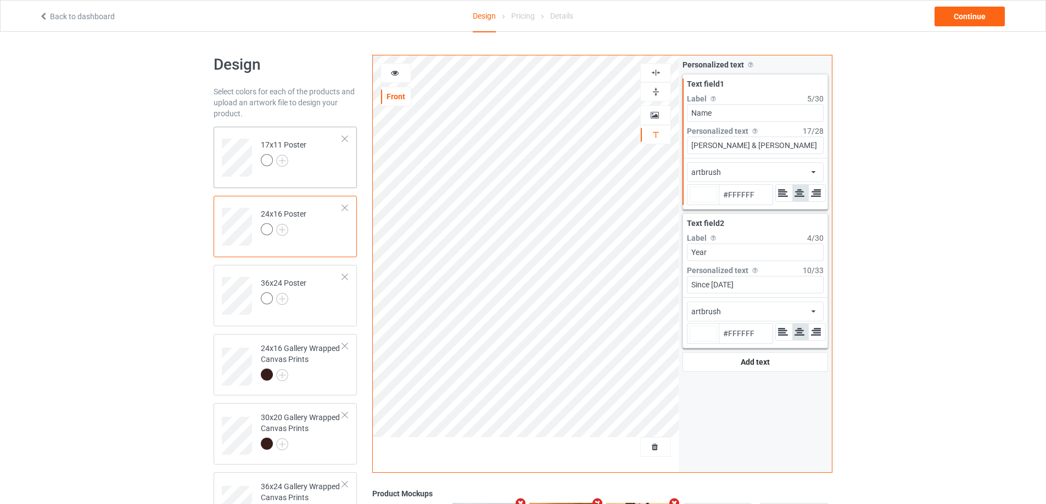
click at [328, 165] on td "17x11 Poster" at bounding box center [302, 154] width 94 height 46
click at [327, 237] on td "24x16 Poster" at bounding box center [302, 223] width 94 height 46
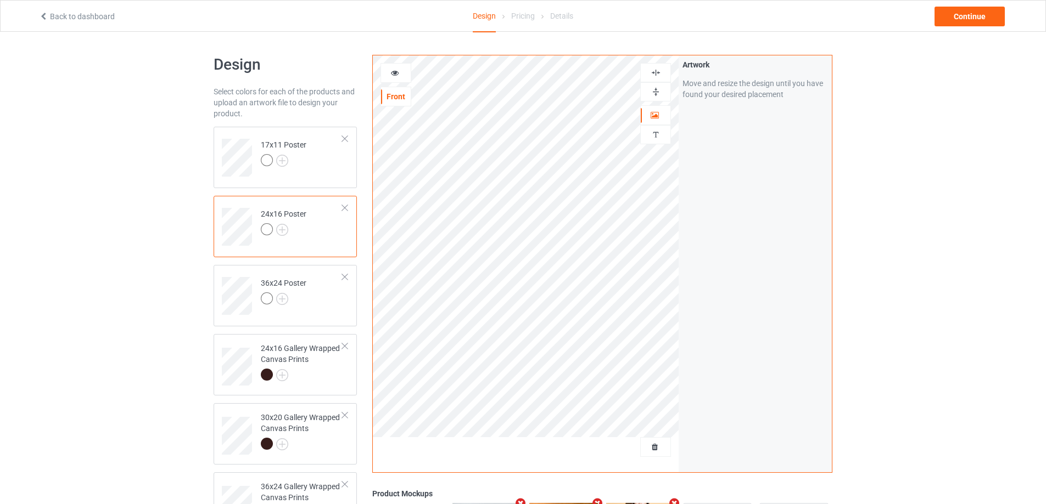
click at [655, 91] on img at bounding box center [655, 92] width 10 height 10
click at [660, 74] on img at bounding box center [655, 73] width 10 height 10
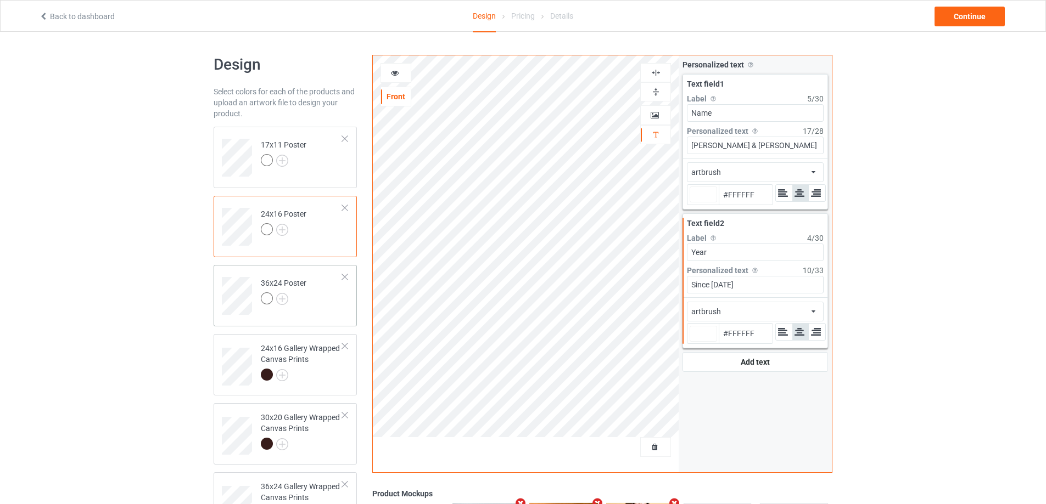
click at [345, 299] on td "36x24 Poster" at bounding box center [302, 293] width 94 height 46
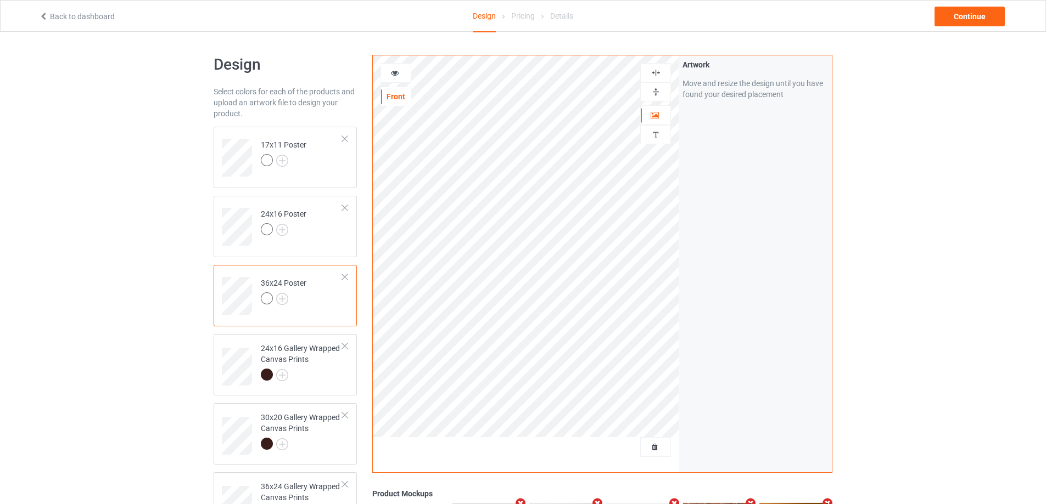
click at [653, 92] on img at bounding box center [655, 92] width 10 height 10
click at [654, 74] on img at bounding box center [655, 73] width 10 height 10
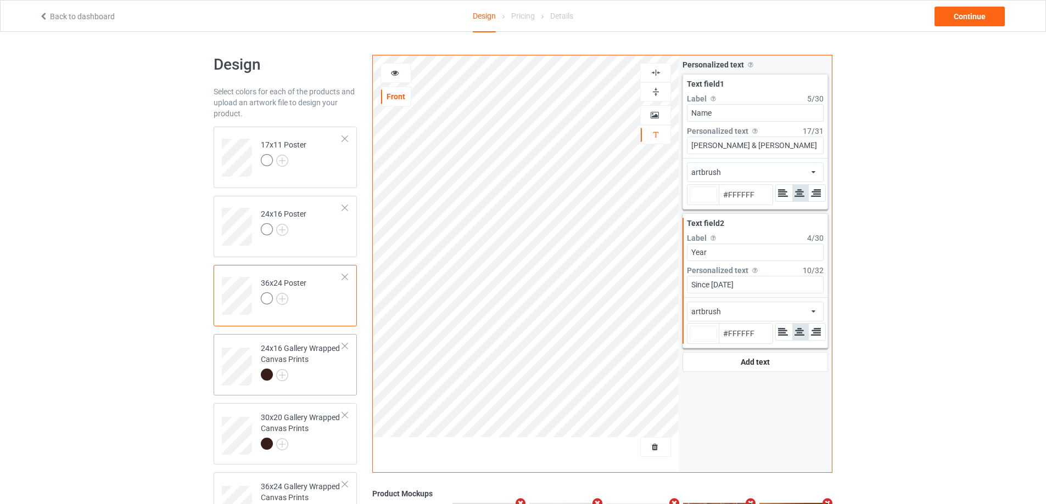
click at [316, 368] on div "24x16 Gallery Wrapped Canvas Prints" at bounding box center [302, 361] width 82 height 37
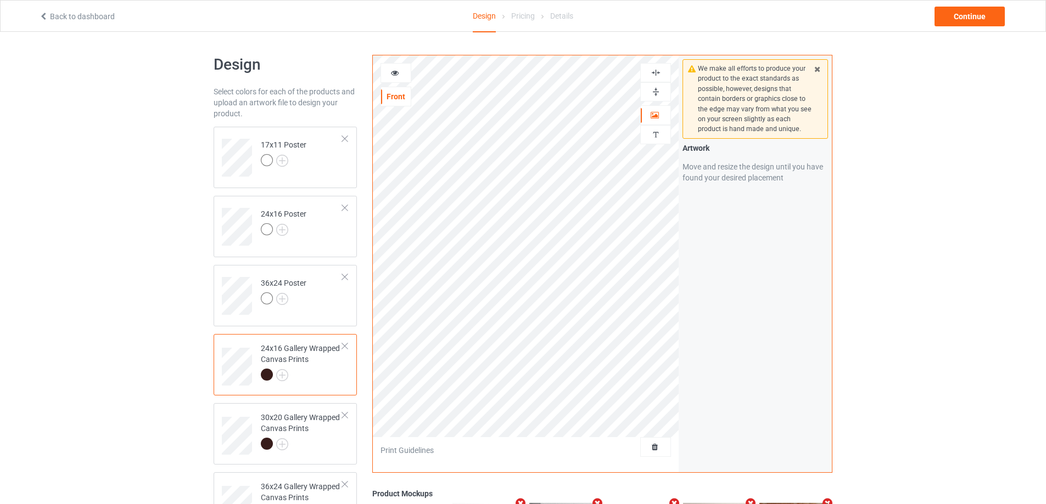
click at [655, 92] on img at bounding box center [655, 92] width 10 height 10
click at [657, 76] on img at bounding box center [655, 73] width 10 height 10
click at [657, 73] on img at bounding box center [655, 73] width 10 height 10
click at [659, 92] on img at bounding box center [655, 92] width 10 height 10
click at [654, 75] on img at bounding box center [655, 73] width 10 height 10
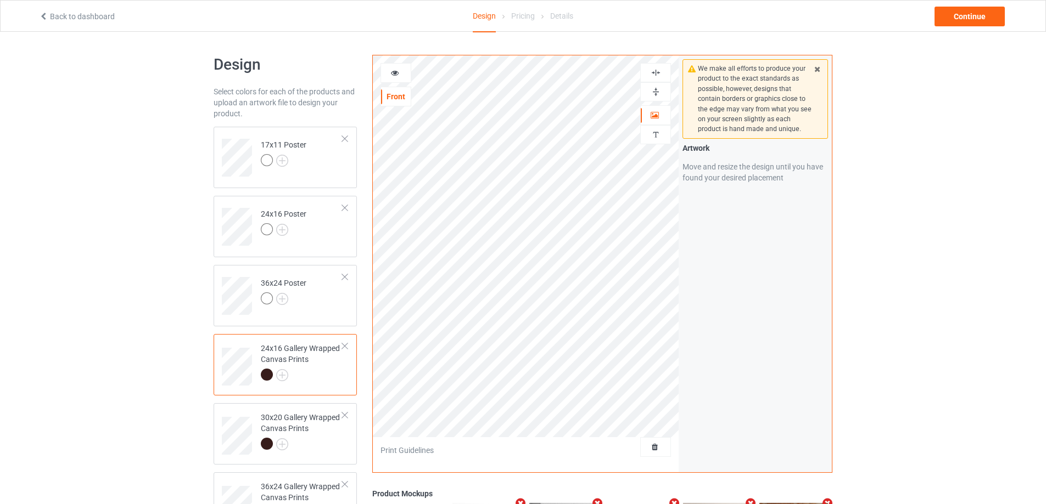
click at [654, 75] on img at bounding box center [655, 73] width 10 height 10
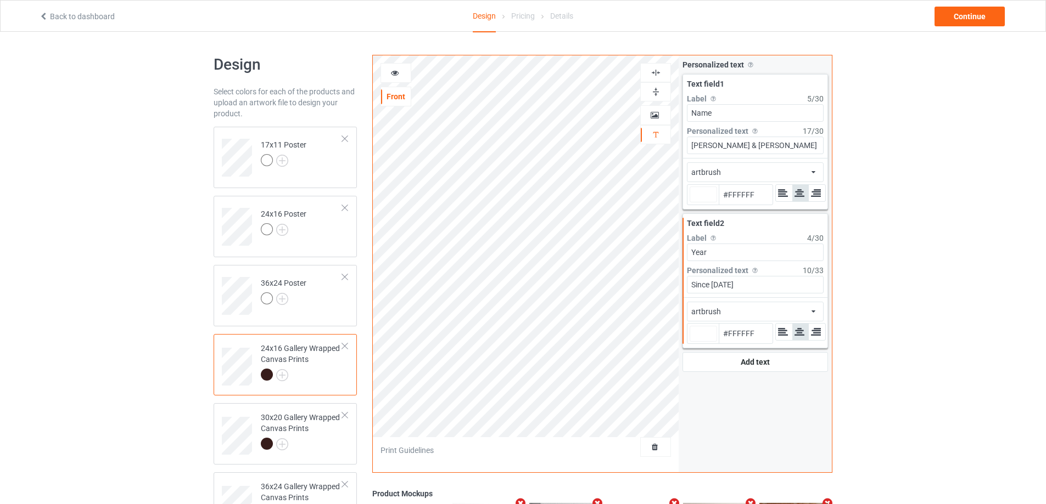
click at [395, 71] on icon at bounding box center [394, 72] width 9 height 8
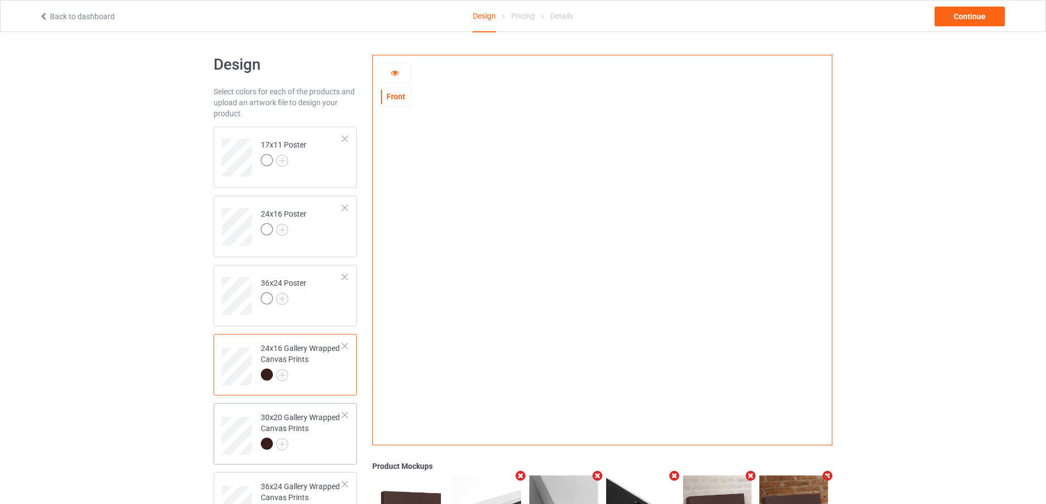
click at [323, 439] on div at bounding box center [302, 445] width 82 height 15
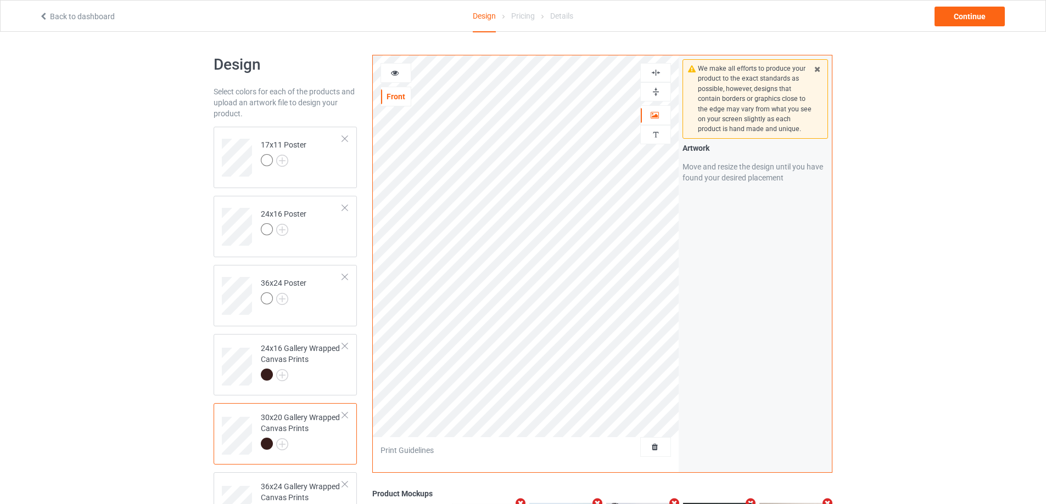
click at [660, 92] on img at bounding box center [655, 92] width 10 height 10
click at [657, 76] on img at bounding box center [655, 73] width 10 height 10
click at [657, 75] on img at bounding box center [655, 73] width 10 height 10
click at [657, 74] on img at bounding box center [655, 73] width 10 height 10
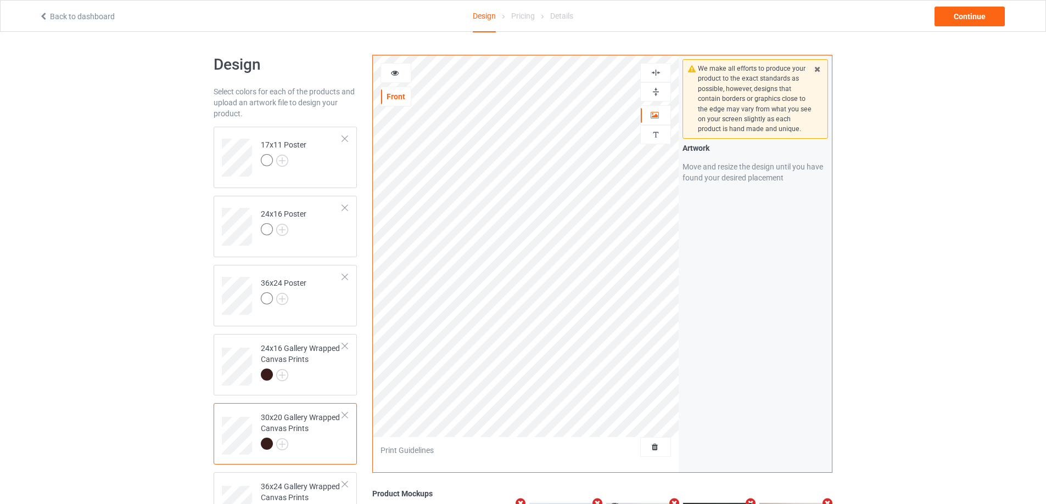
click at [657, 74] on img at bounding box center [655, 73] width 10 height 10
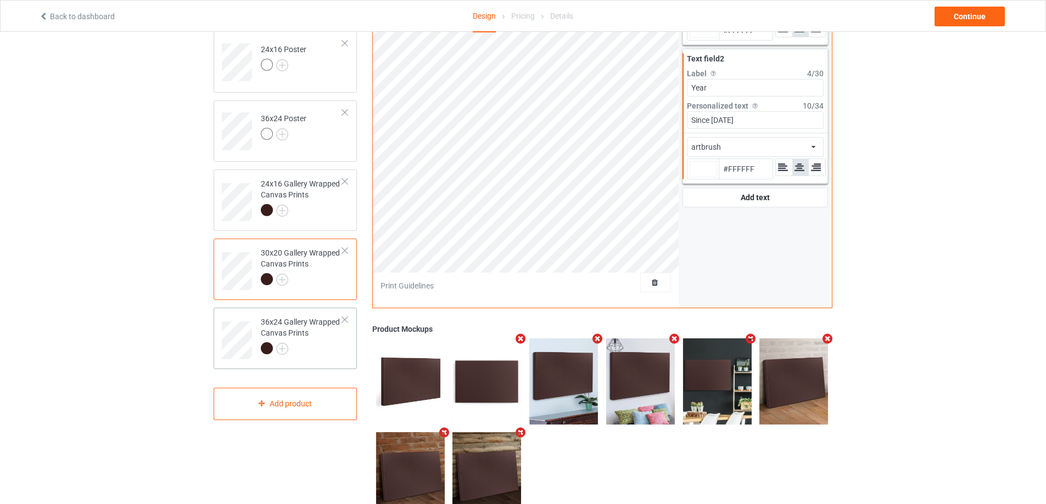
click at [333, 344] on div at bounding box center [302, 350] width 82 height 15
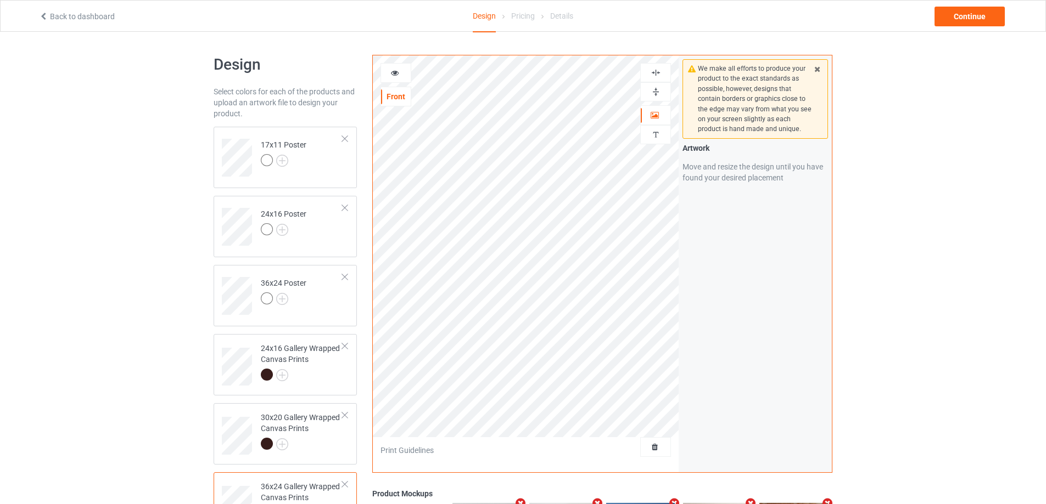
click at [658, 92] on img at bounding box center [655, 92] width 10 height 10
click at [659, 72] on img at bounding box center [655, 73] width 10 height 10
click at [659, 70] on img at bounding box center [655, 73] width 10 height 10
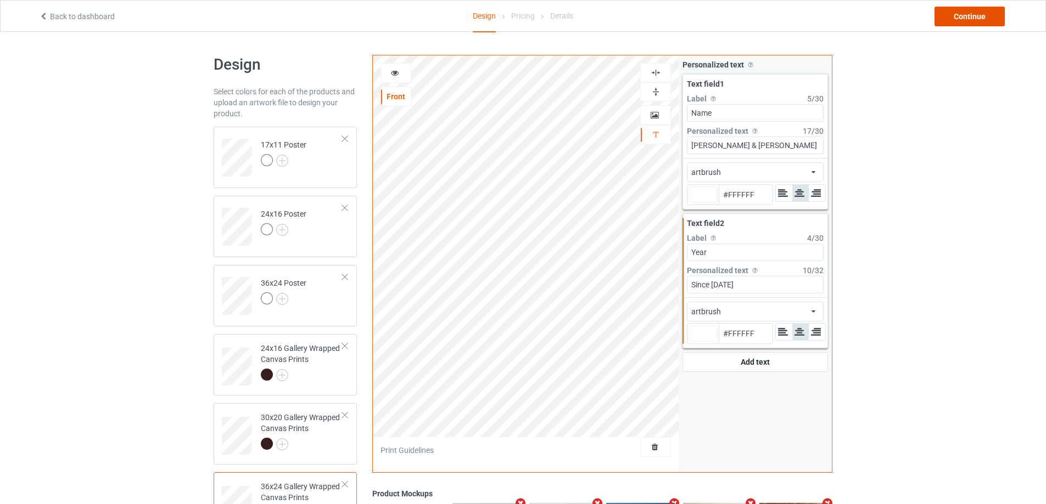
click at [955, 13] on div "Continue" at bounding box center [969, 17] width 70 height 20
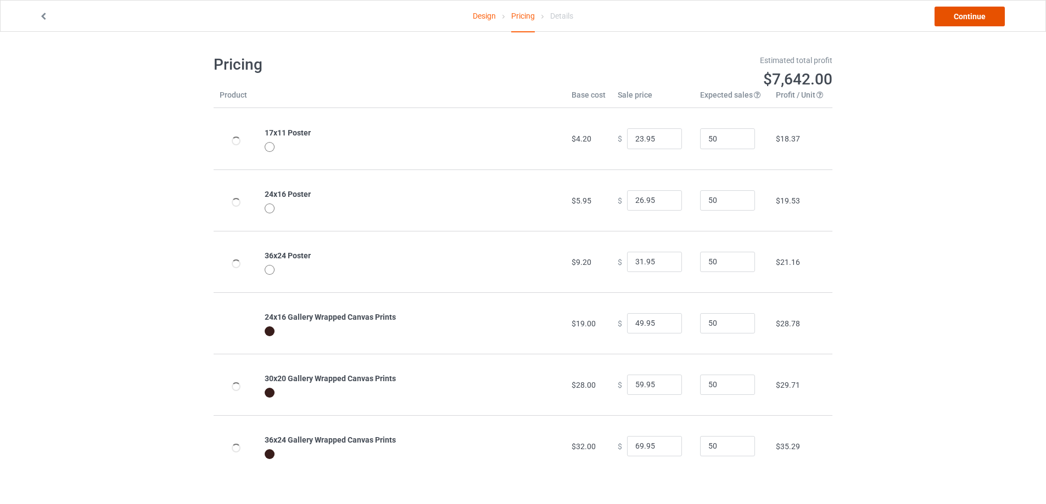
click at [960, 18] on link "Continue" at bounding box center [969, 17] width 70 height 20
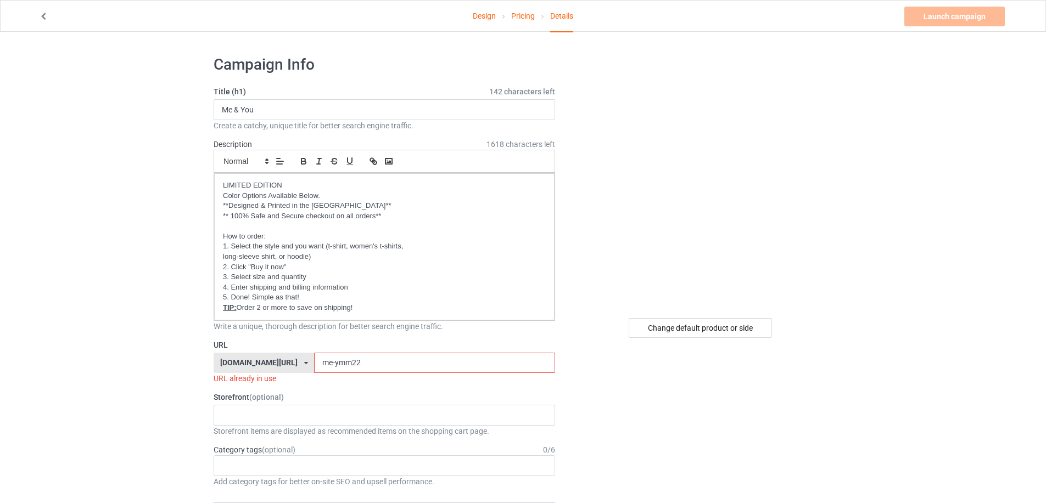
click at [353, 365] on input "me-ymm22" at bounding box center [434, 363] width 240 height 21
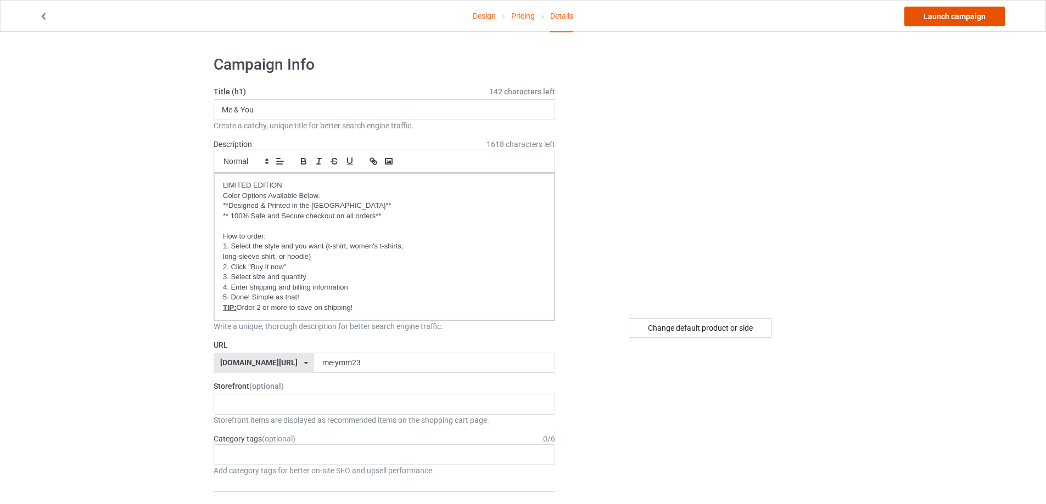
click at [980, 13] on link "Launch campaign" at bounding box center [954, 17] width 100 height 20
